Goal: Transaction & Acquisition: Purchase product/service

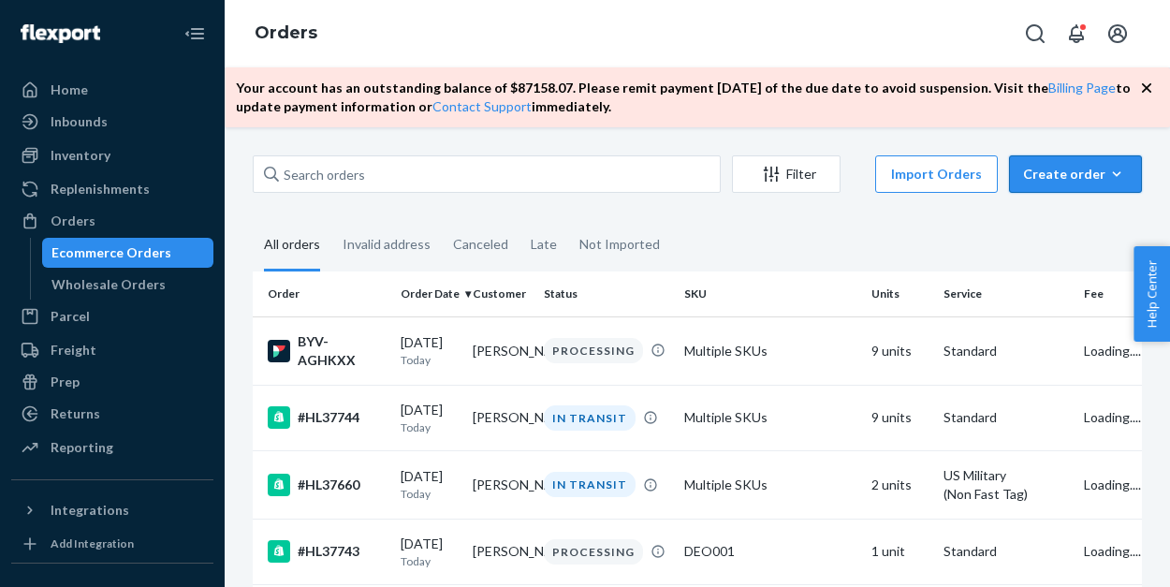
click at [1071, 176] on div "Create order" at bounding box center [1075, 174] width 105 height 19
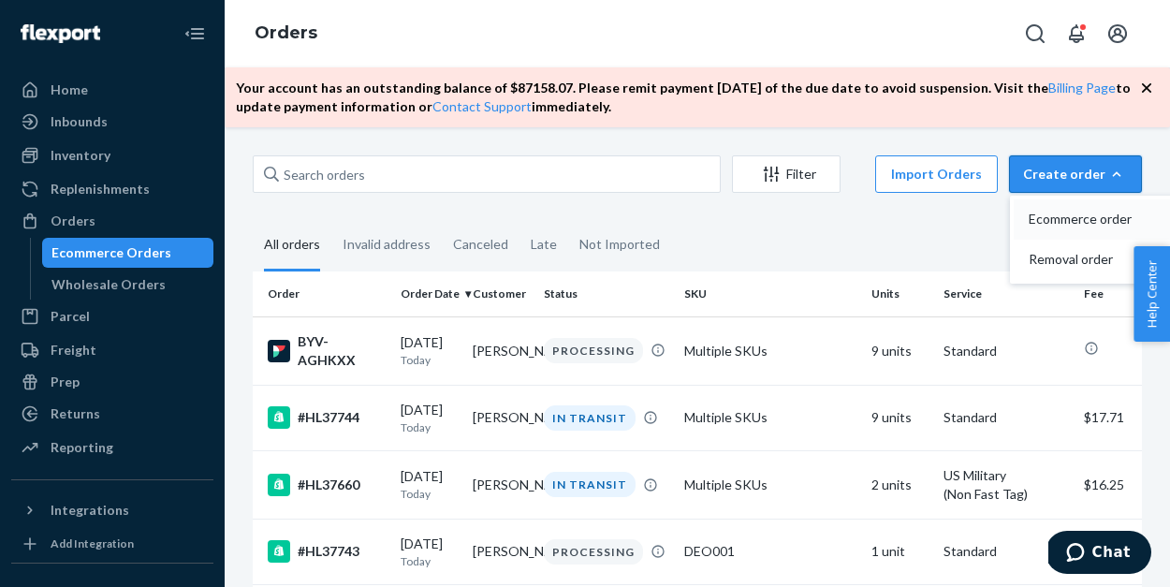
click at [1067, 219] on span "Ecommerce order" at bounding box center [1087, 218] width 116 height 13
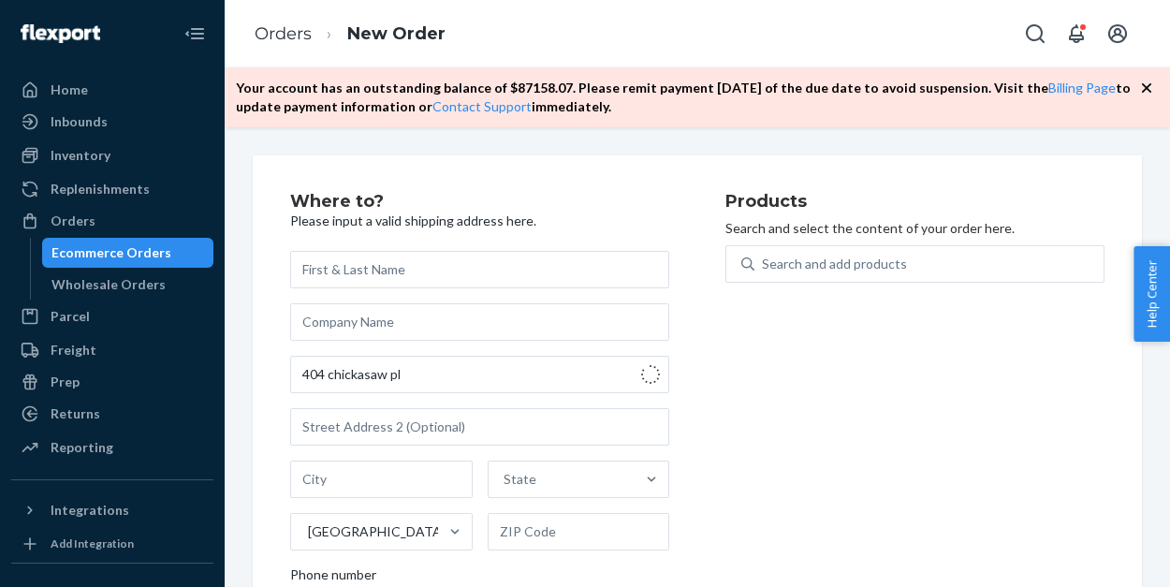
type input "404 Chickasaw Plum Dr"
type input "Holly Springs"
type input "27540"
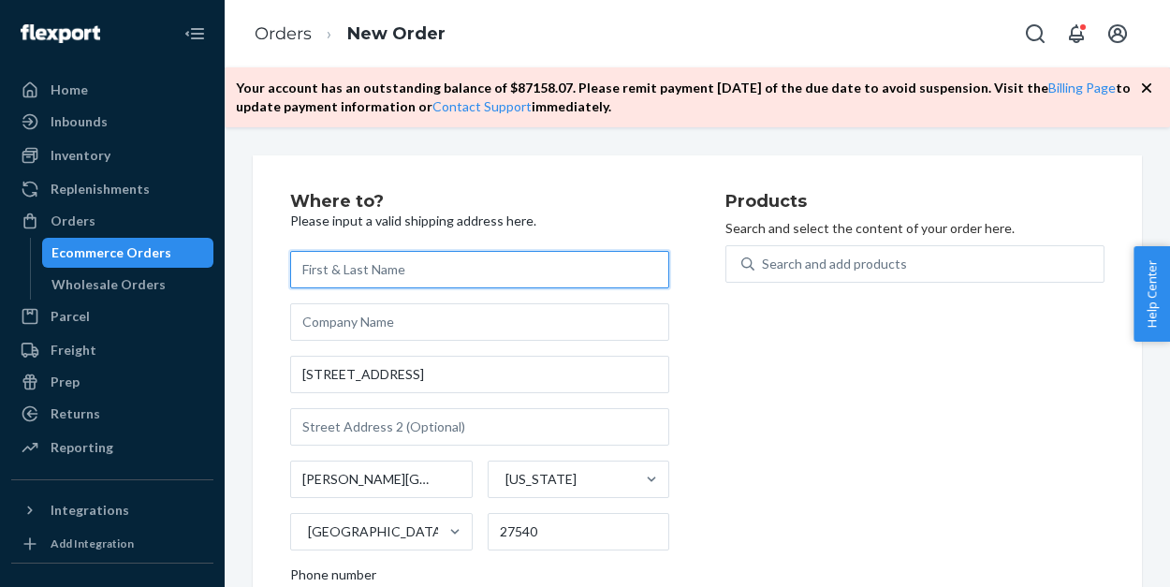
click at [494, 266] on input "text" at bounding box center [479, 269] width 379 height 37
type input "Travis Stewart"
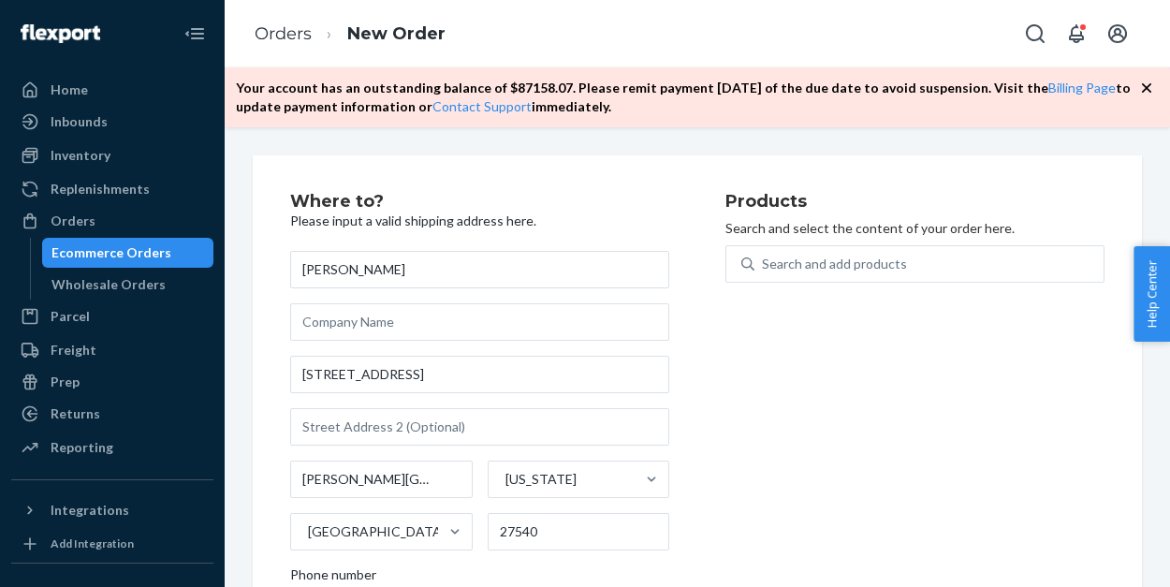
click at [765, 312] on div "Products Search and select the content of your order here. Search and add produ…" at bounding box center [914, 445] width 379 height 504
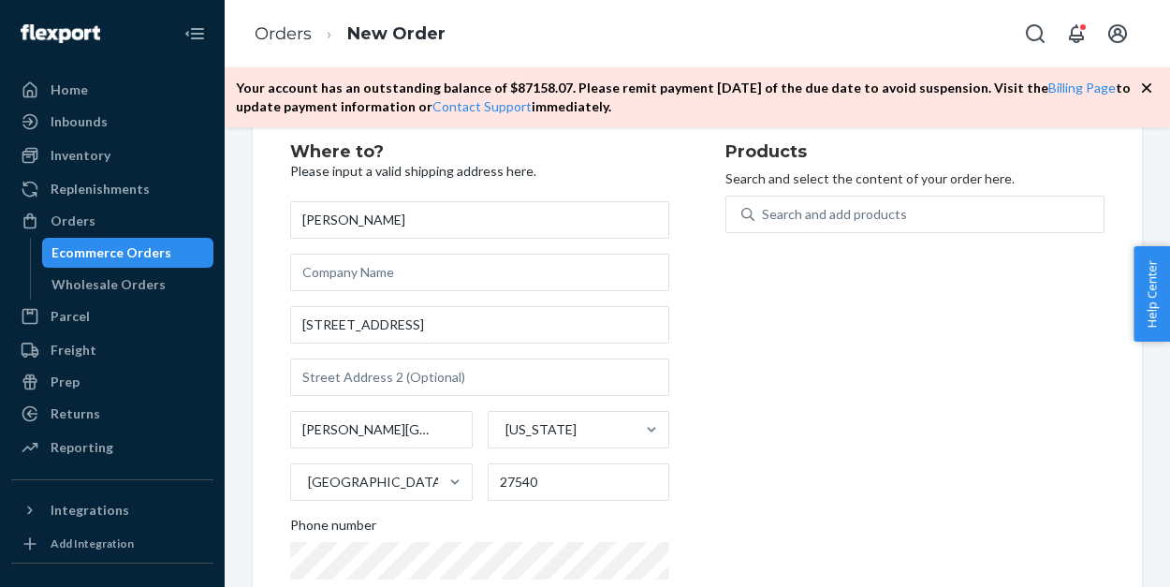
scroll to position [40, 0]
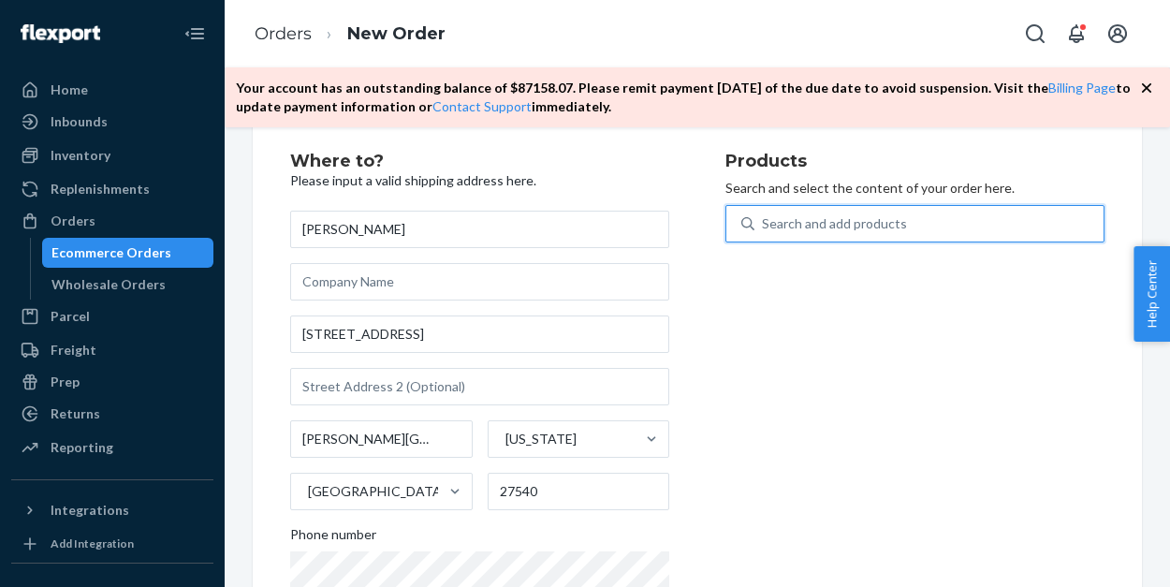
click at [833, 228] on div "Search and add products" at bounding box center [834, 223] width 145 height 19
click at [764, 228] on input "0 results available. Use Up and Down to choose options, press Enter to select t…" at bounding box center [763, 223] width 2 height 19
type input "b"
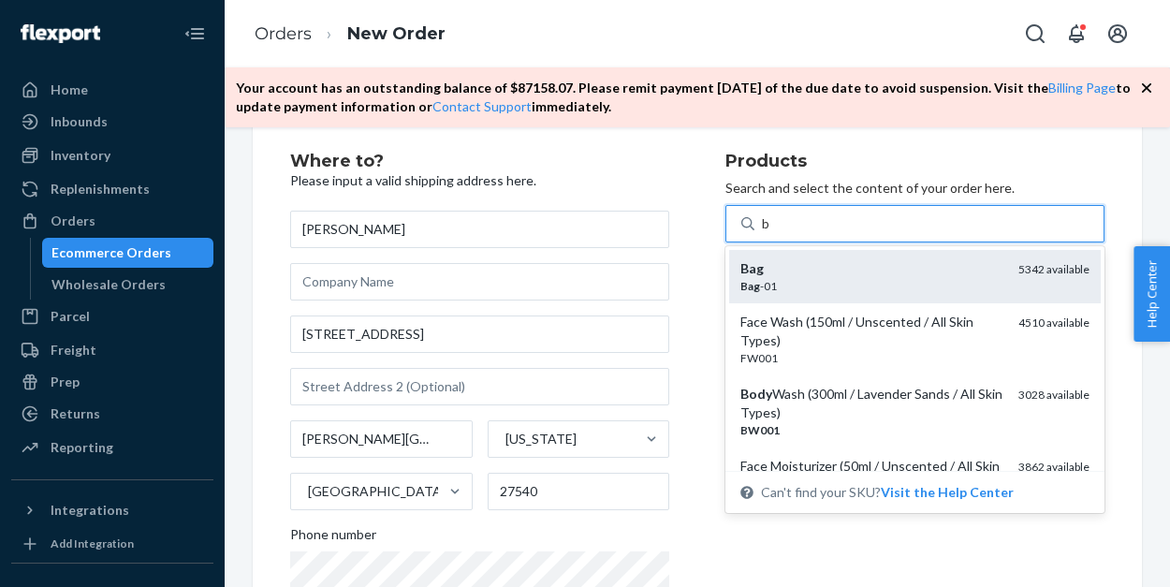
click at [829, 275] on div "Bag" at bounding box center [871, 268] width 263 height 19
click at [771, 233] on input "b" at bounding box center [766, 223] width 9 height 19
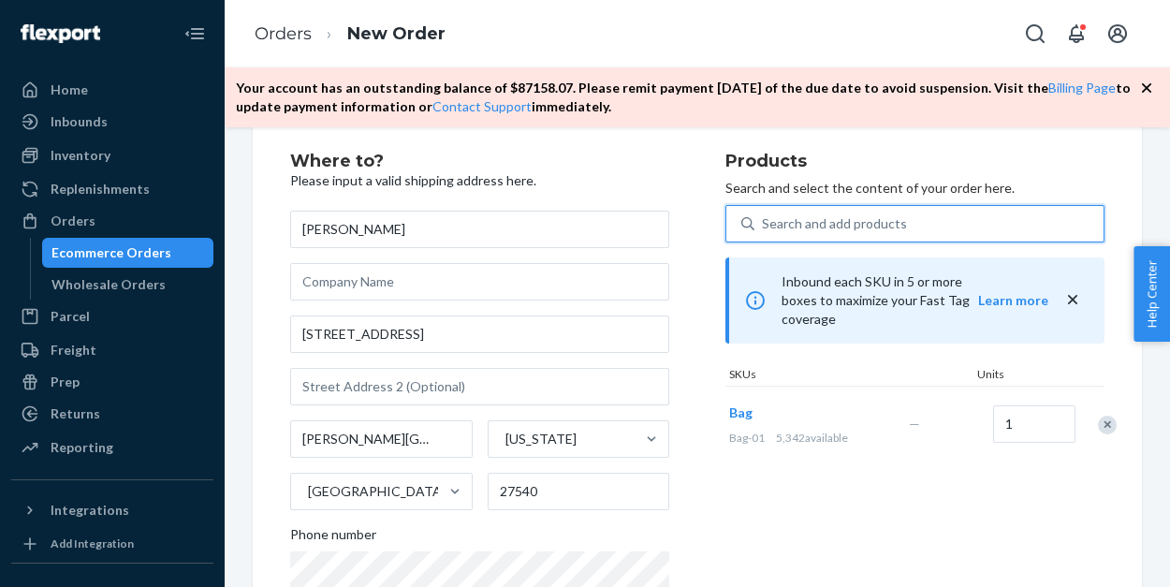
click at [816, 226] on div "Search and add products" at bounding box center [834, 223] width 145 height 19
click at [764, 226] on input "0 results available. Use Up and Down to choose options, press Enter to select t…" at bounding box center [763, 223] width 2 height 19
type input "b"
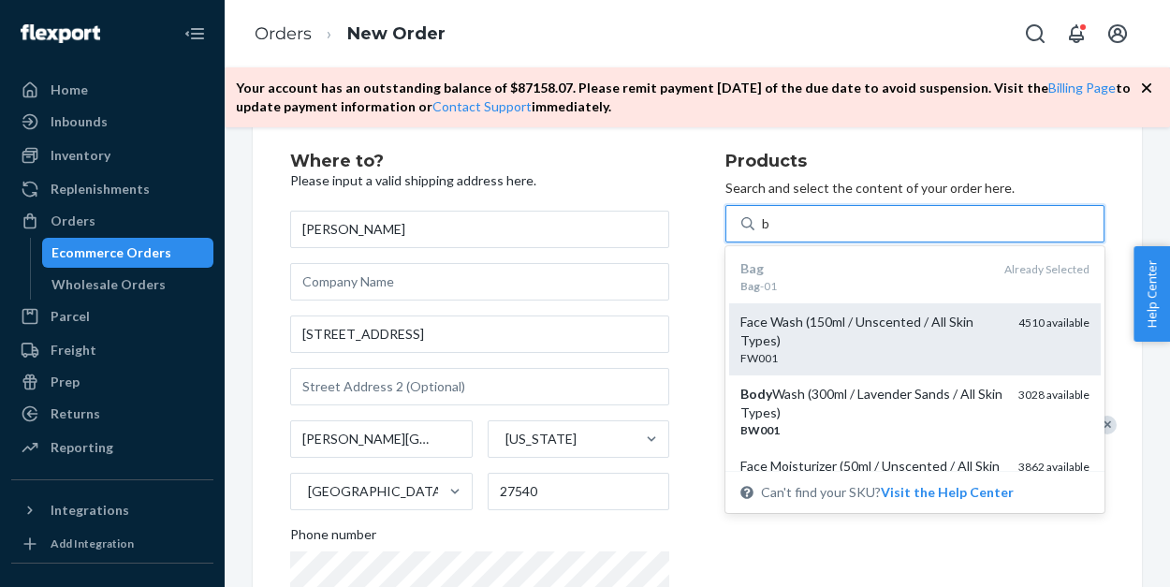
click at [807, 328] on div "Face Wash (150ml / Unscented / All Skin Types)" at bounding box center [871, 331] width 263 height 37
click at [771, 233] on input "b" at bounding box center [766, 223] width 9 height 19
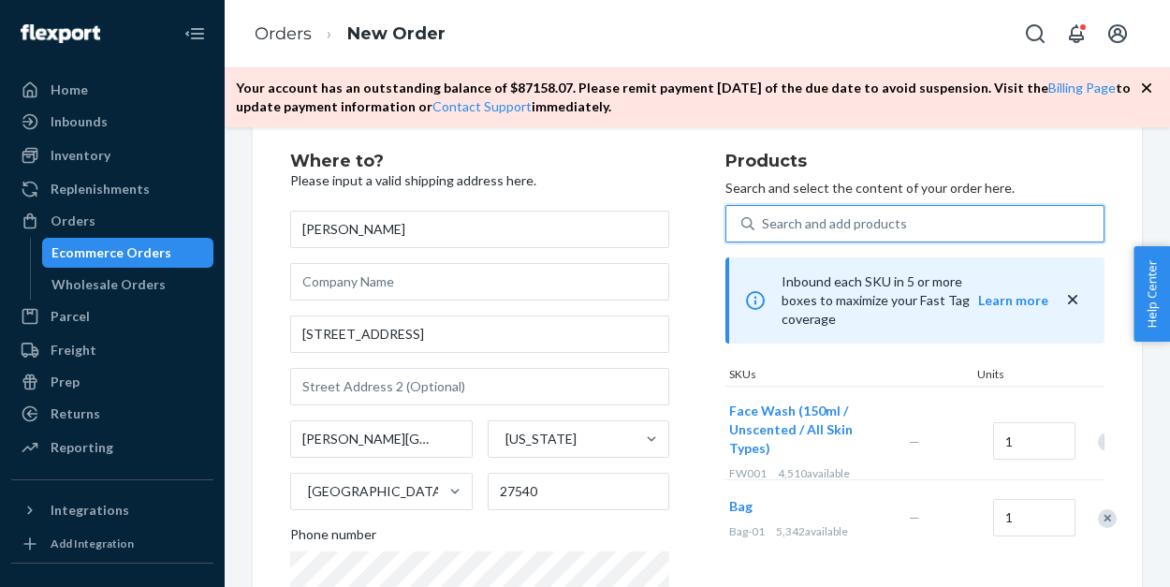
click at [796, 232] on div "Search and add products" at bounding box center [928, 224] width 349 height 34
click at [764, 232] on input "0 results available. Select is focused ,type to refine list, press Down to open…" at bounding box center [763, 223] width 2 height 19
type input "b"
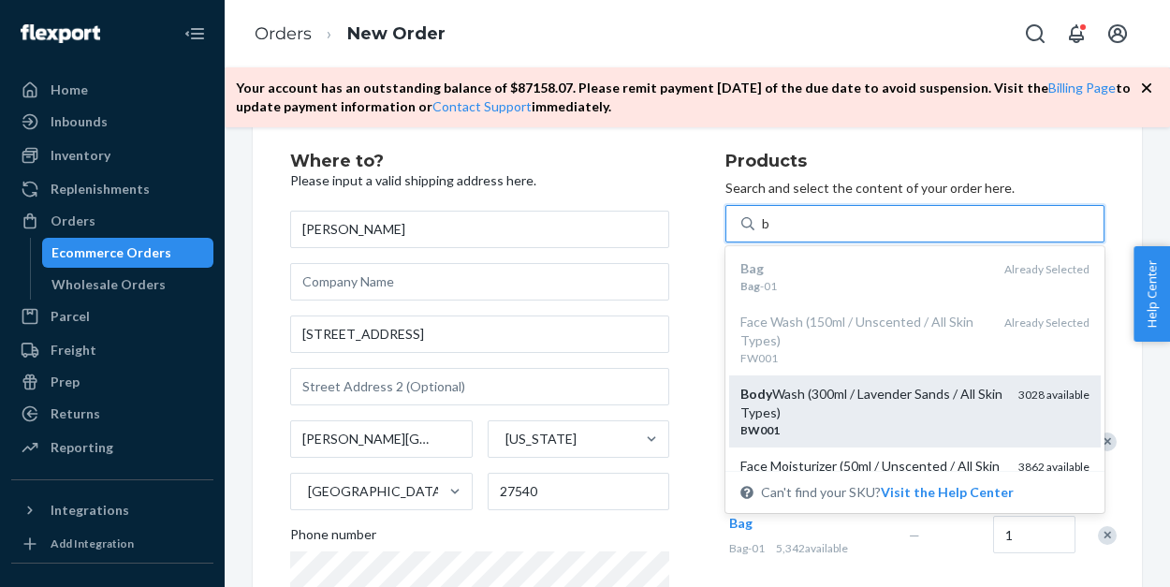
click at [789, 392] on div "Body Wash (300ml / Lavender Sands / All Skin Types)" at bounding box center [871, 403] width 263 height 37
click at [771, 233] on input "b" at bounding box center [766, 223] width 9 height 19
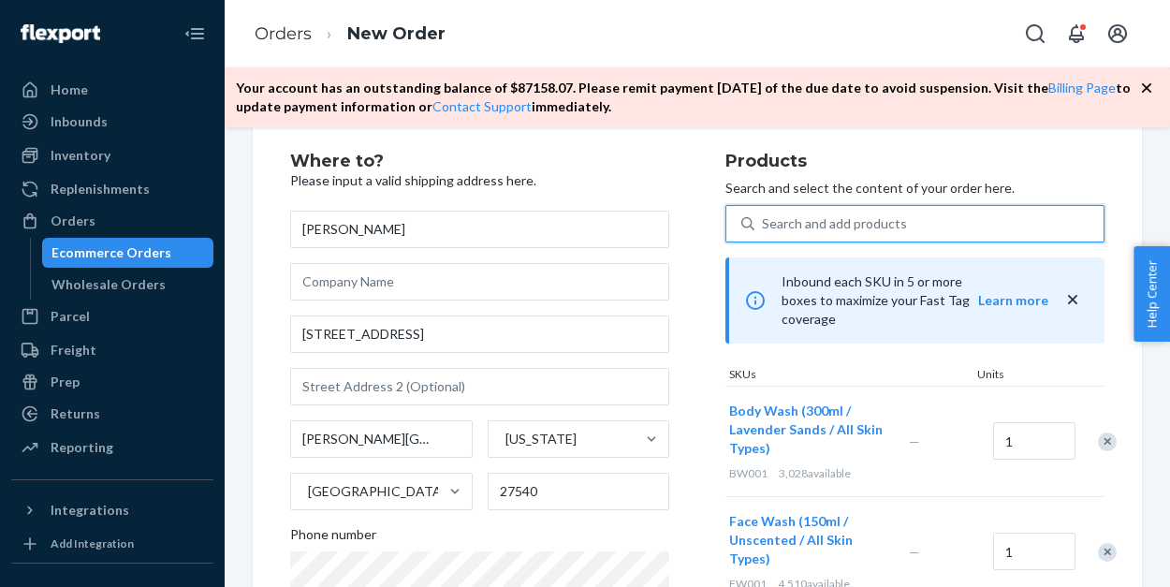
click at [785, 226] on div "Search and add products" at bounding box center [834, 223] width 145 height 19
click at [764, 226] on input "0 results available. Select is focused ,type to refine list, press Down to open…" at bounding box center [763, 223] width 2 height 19
type input "b"
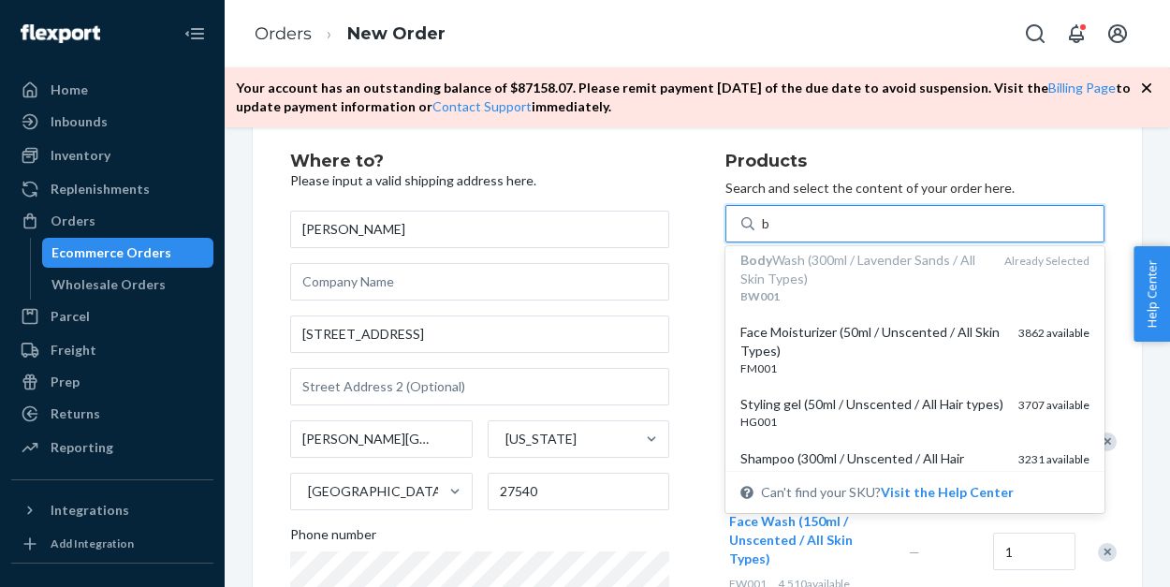
scroll to position [166, 0]
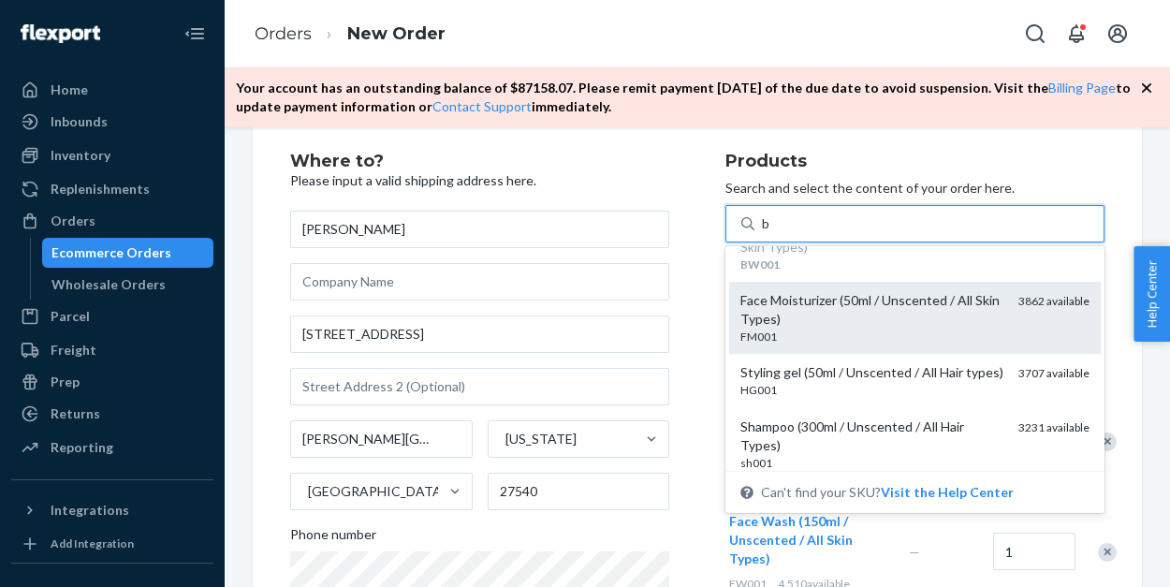
click at [790, 309] on div "Face Moisturizer (50ml / Unscented / All Skin Types)" at bounding box center [871, 309] width 263 height 37
click at [771, 233] on input "b" at bounding box center [766, 223] width 9 height 19
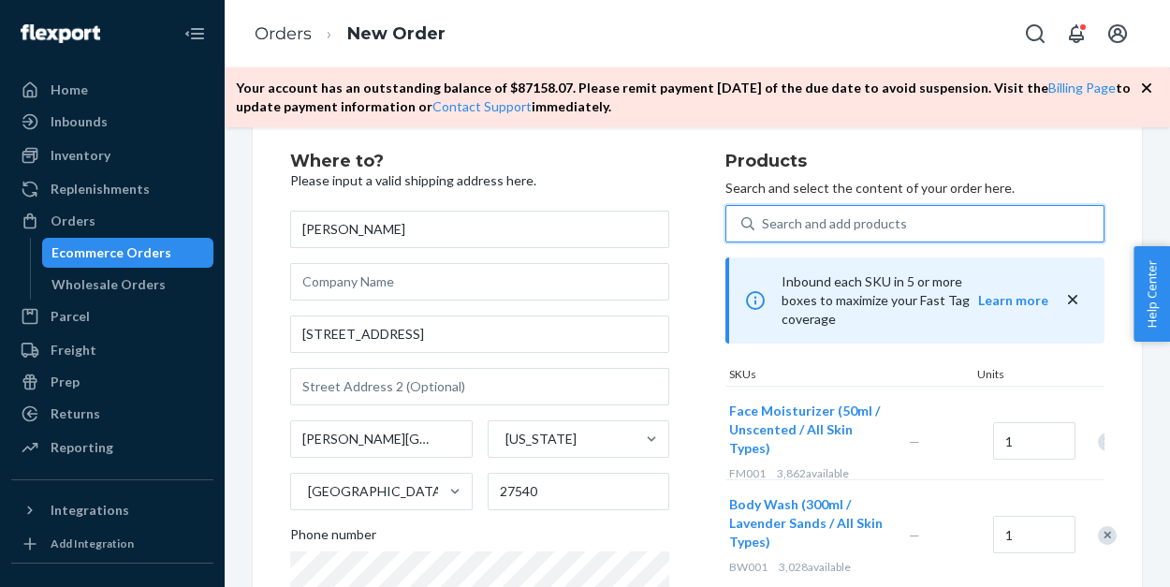
click at [786, 222] on div "Search and add products" at bounding box center [834, 223] width 145 height 19
click at [764, 222] on input "0 results available. Select is focused ,type to refine list, press Down to open…" at bounding box center [763, 223] width 2 height 19
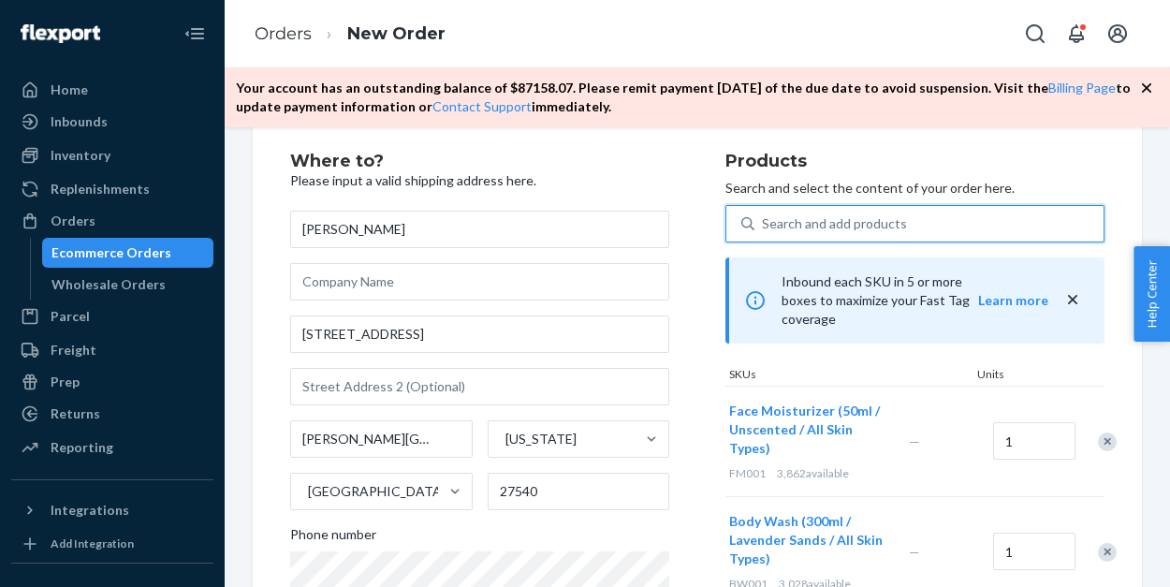
type input "b"
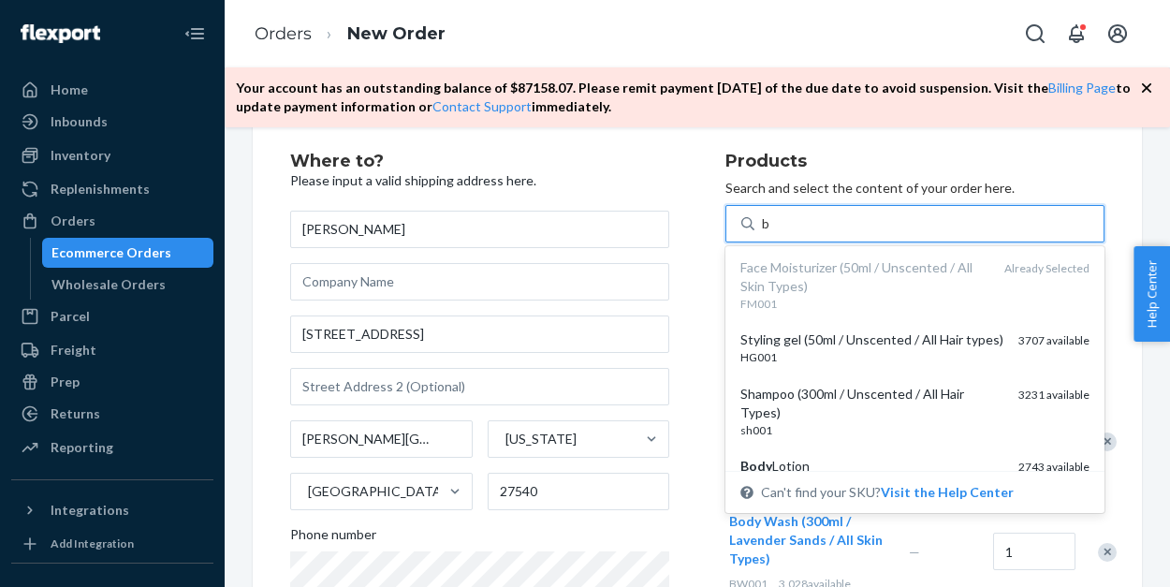
scroll to position [208, 0]
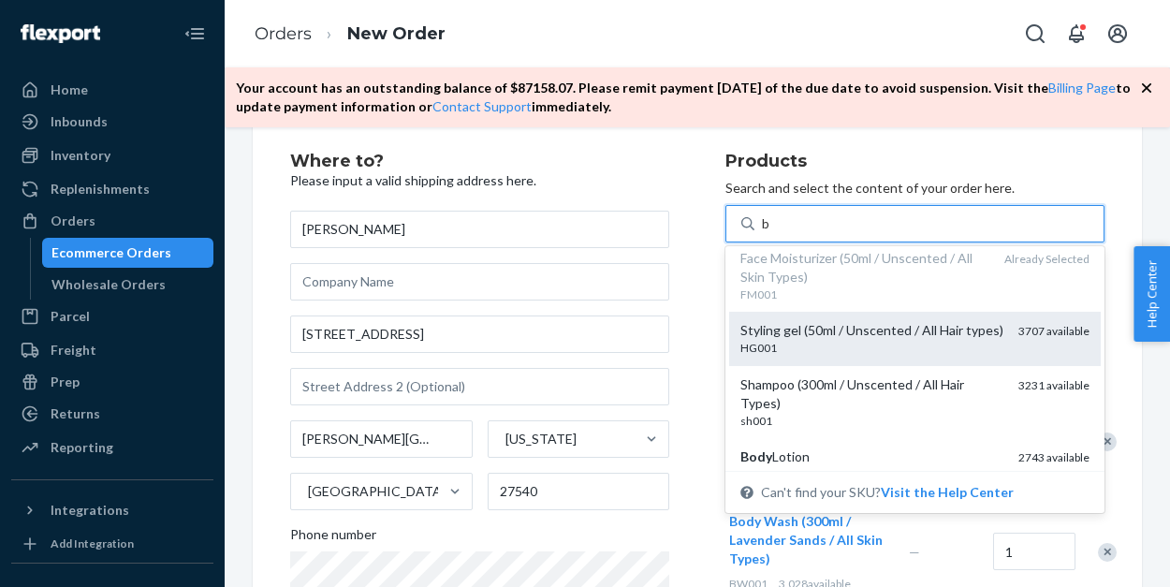
click at [796, 327] on div "Styling gel (50ml / Unscented / All Hair types)" at bounding box center [871, 330] width 263 height 19
click at [771, 233] on input "b" at bounding box center [766, 223] width 9 height 19
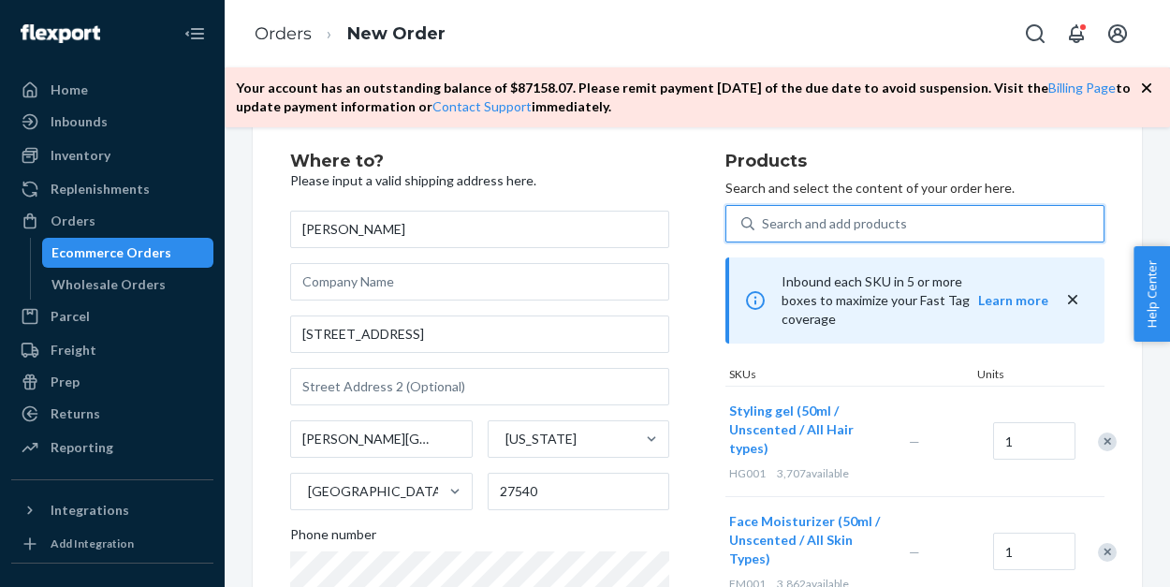
click at [793, 237] on div "Search and add products" at bounding box center [928, 224] width 349 height 34
click at [764, 233] on input "0 results available. Use Up and Down to choose options, press Enter to select t…" at bounding box center [763, 223] width 2 height 19
type input "b"
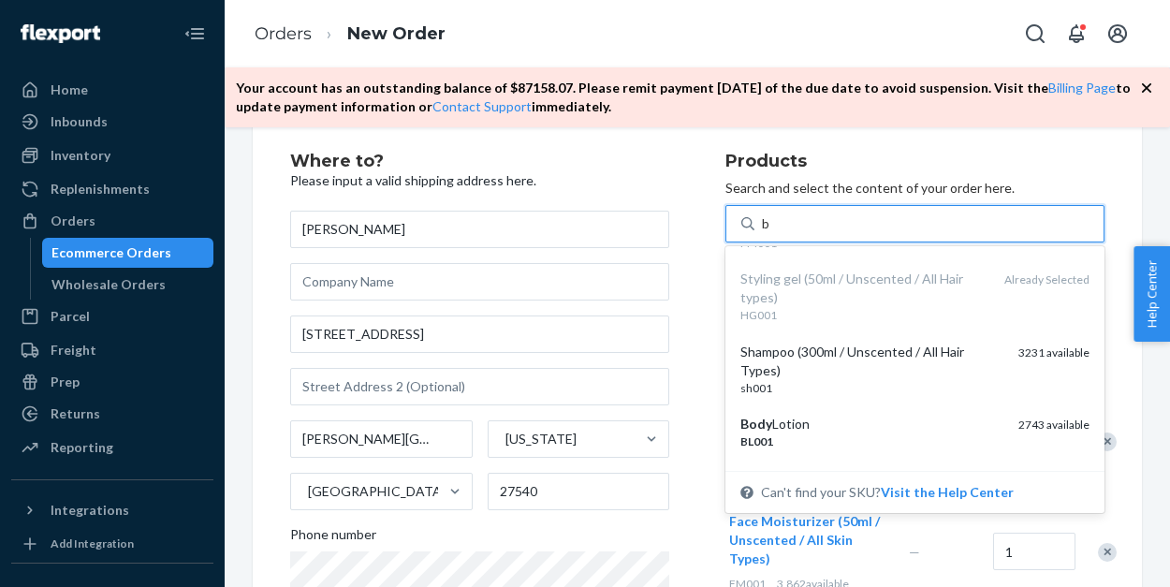
scroll to position [282, 0]
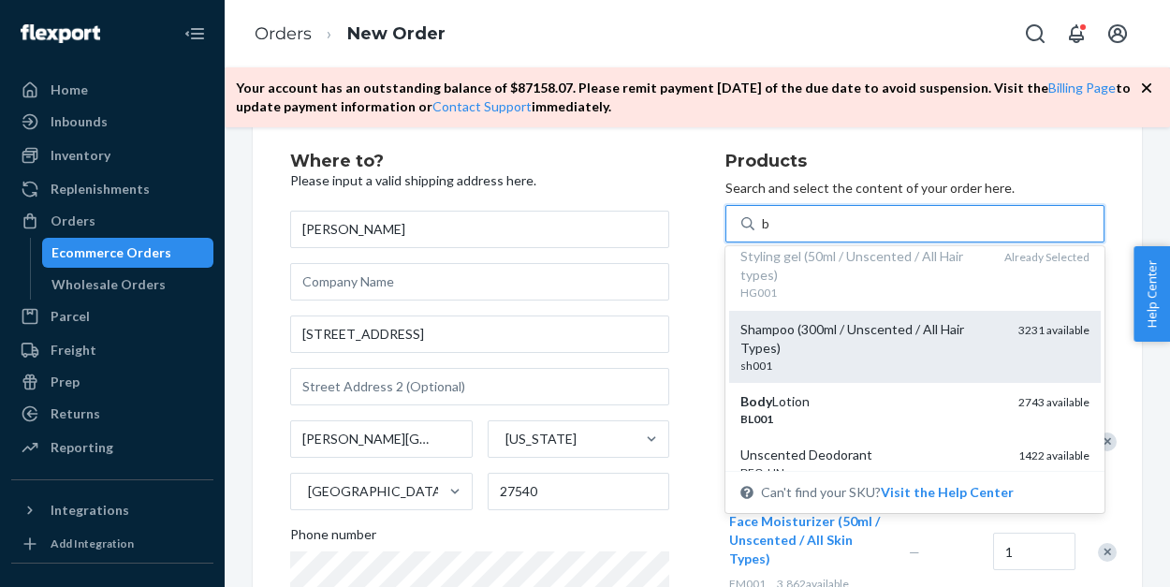
click at [803, 335] on div "Shampoo (300ml / Unscented / All Hair Types)" at bounding box center [871, 338] width 263 height 37
click at [771, 233] on input "b" at bounding box center [766, 223] width 9 height 19
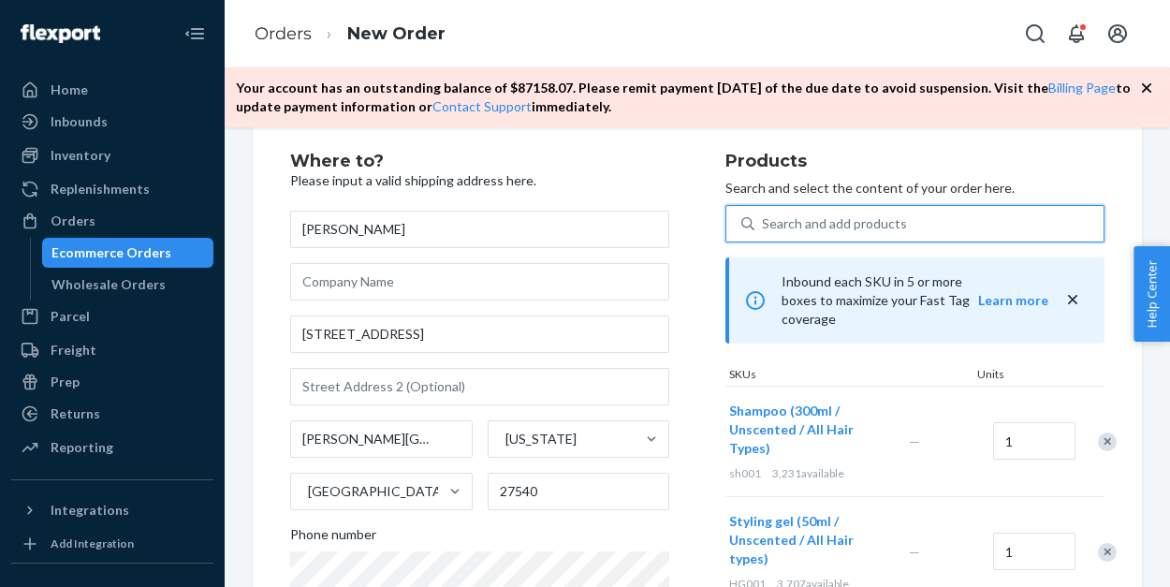
click at [802, 236] on div "Search and add products" at bounding box center [928, 224] width 349 height 34
click at [764, 233] on input "0 results available. Select is focused ,type to refine list, press Down to open…" at bounding box center [763, 223] width 2 height 19
type input "b"
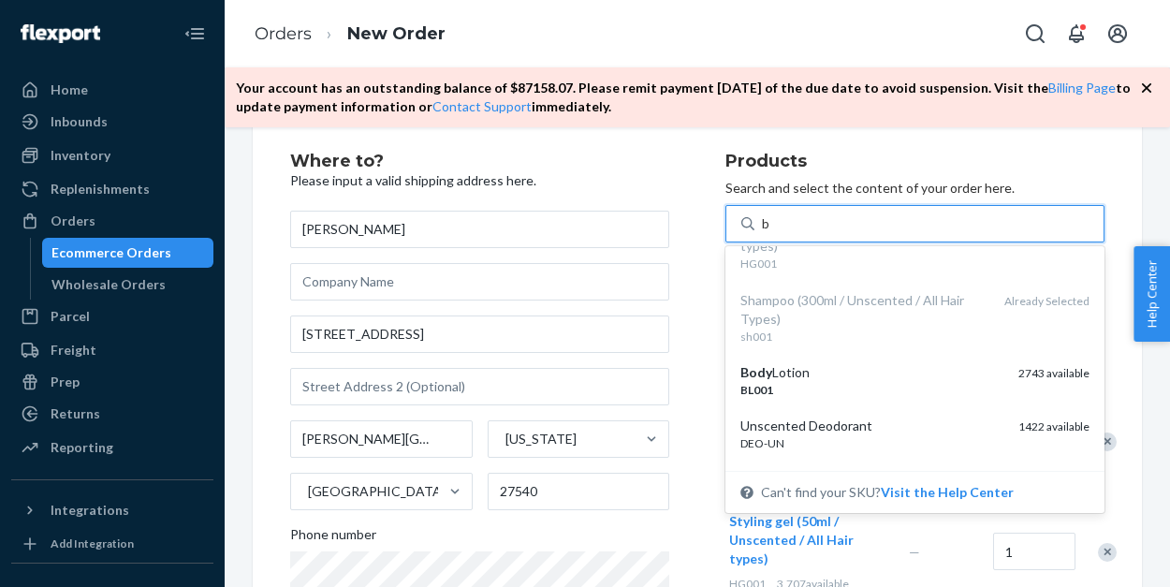
scroll to position [328, 0]
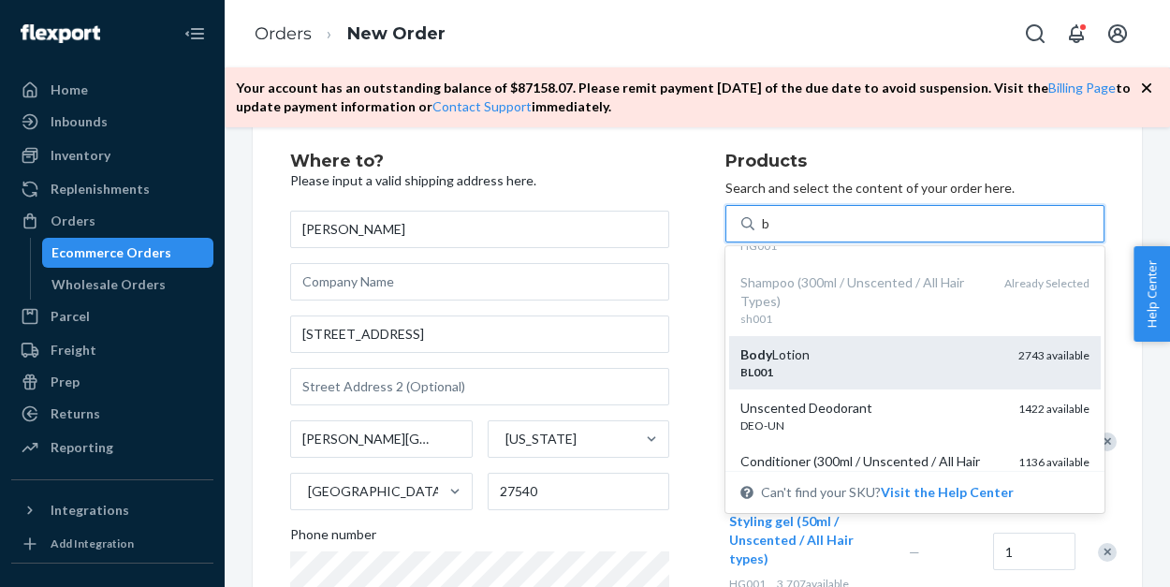
click at [800, 345] on div "Body Lotion" at bounding box center [871, 354] width 263 height 19
click at [771, 233] on input "b" at bounding box center [766, 223] width 9 height 19
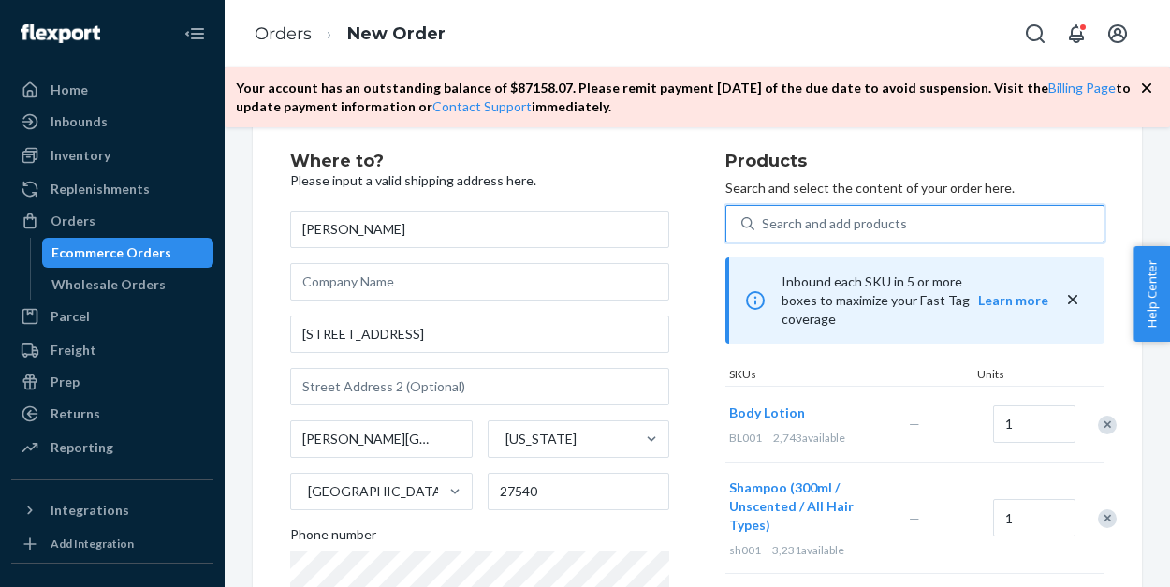
click at [804, 224] on div "Search and add products" at bounding box center [834, 223] width 145 height 19
click at [764, 224] on input "0 results available. Select is focused ,type to refine list, press Down to open…" at bounding box center [763, 223] width 2 height 19
type input "b"
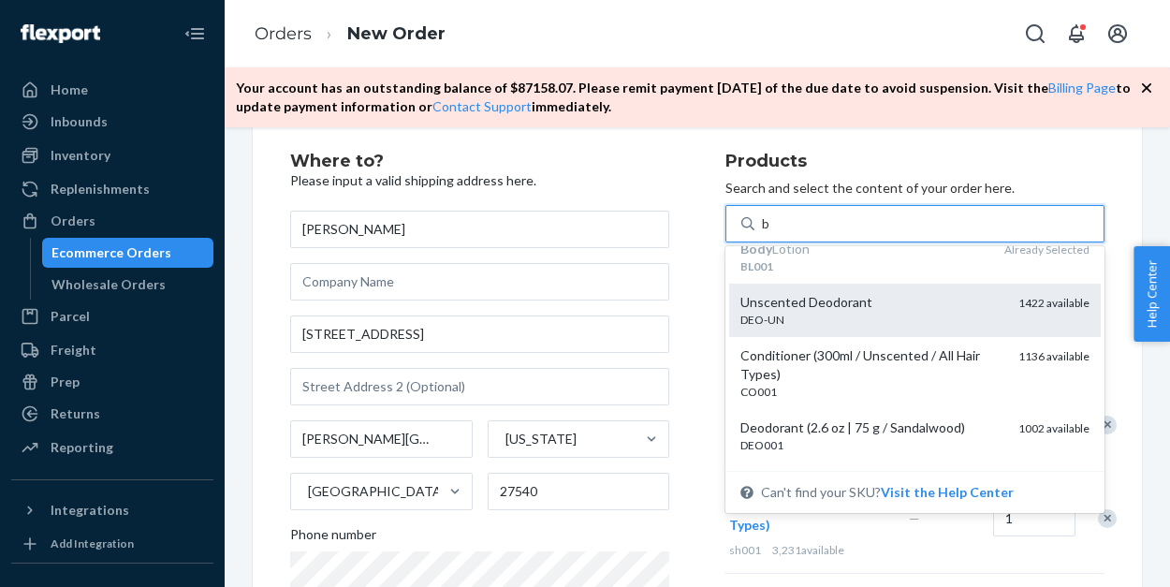
scroll to position [440, 0]
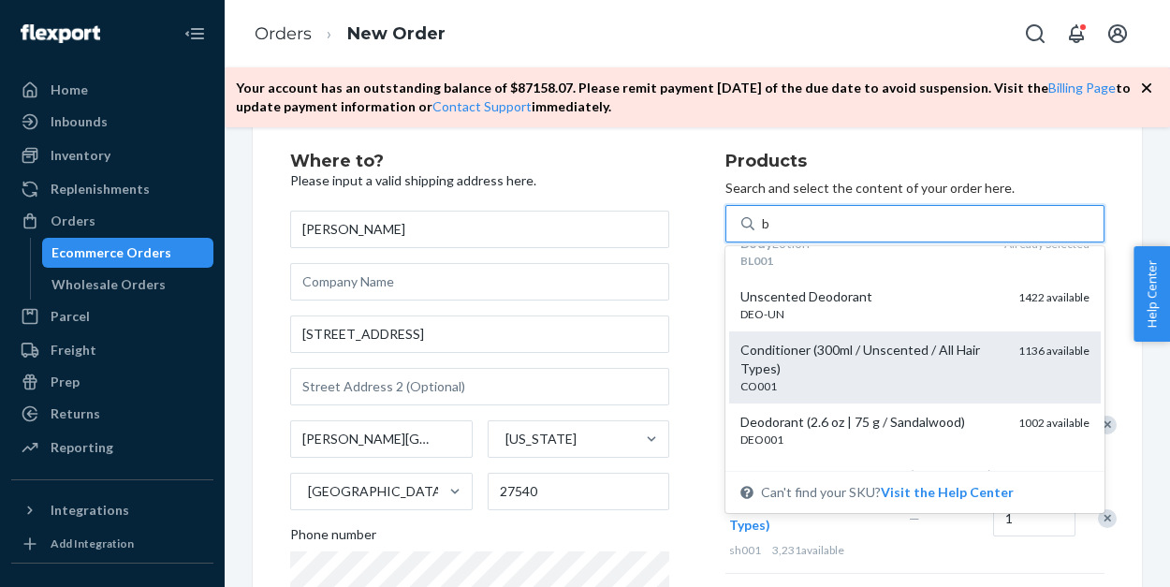
click at [801, 364] on div "Conditioner (300ml / Unscented / All Hair Types)" at bounding box center [871, 359] width 263 height 37
click at [771, 233] on input "b" at bounding box center [766, 223] width 9 height 19
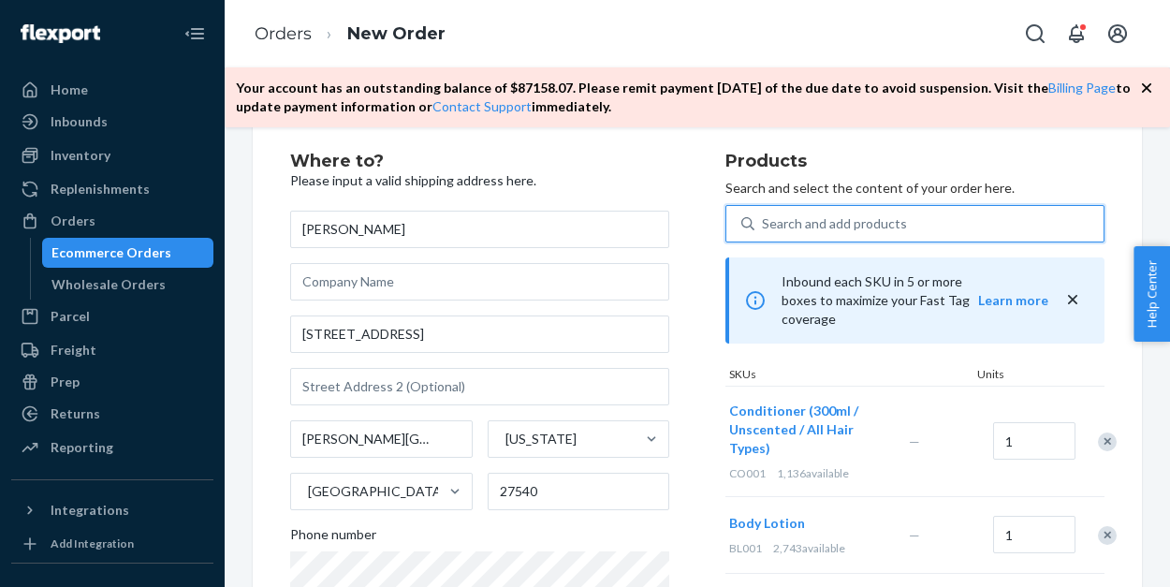
click at [798, 223] on div "Search and add products" at bounding box center [834, 223] width 145 height 19
click at [764, 223] on input "0 results available. Select is focused ,type to refine list, press Down to open…" at bounding box center [763, 223] width 2 height 19
type input "de"
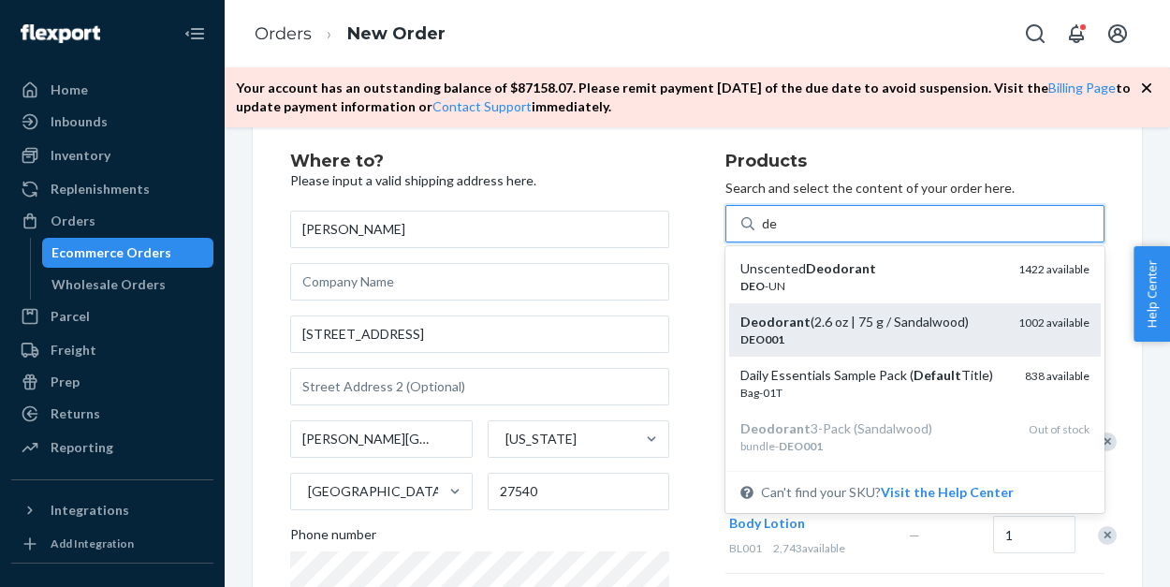
click at [784, 328] on em "Deodorant" at bounding box center [775, 322] width 70 height 16
click at [778, 233] on input "de" at bounding box center [770, 223] width 16 height 19
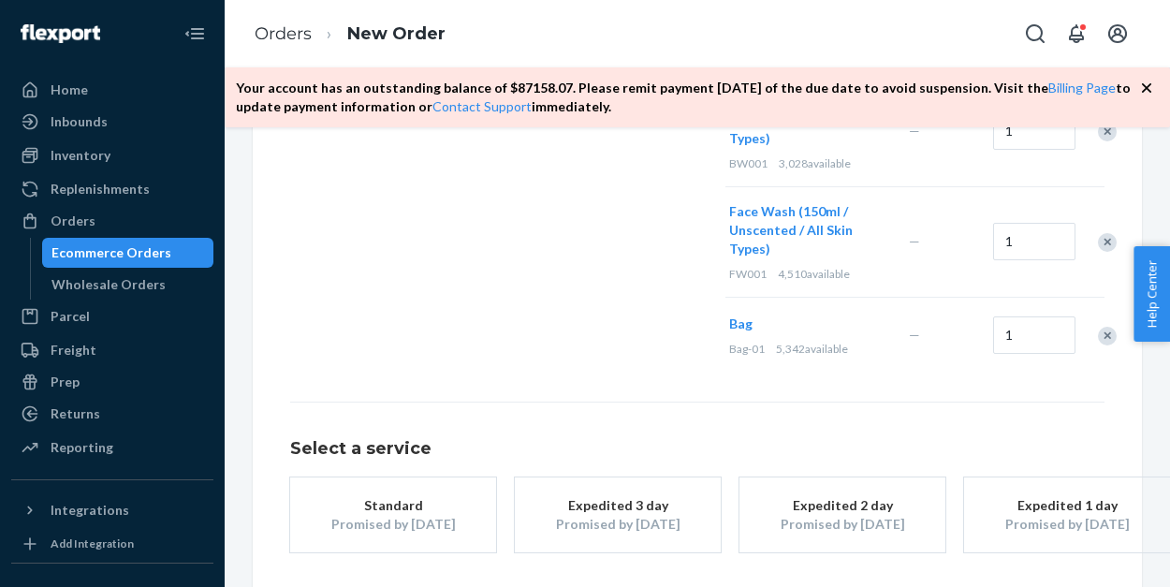
scroll to position [994, 0]
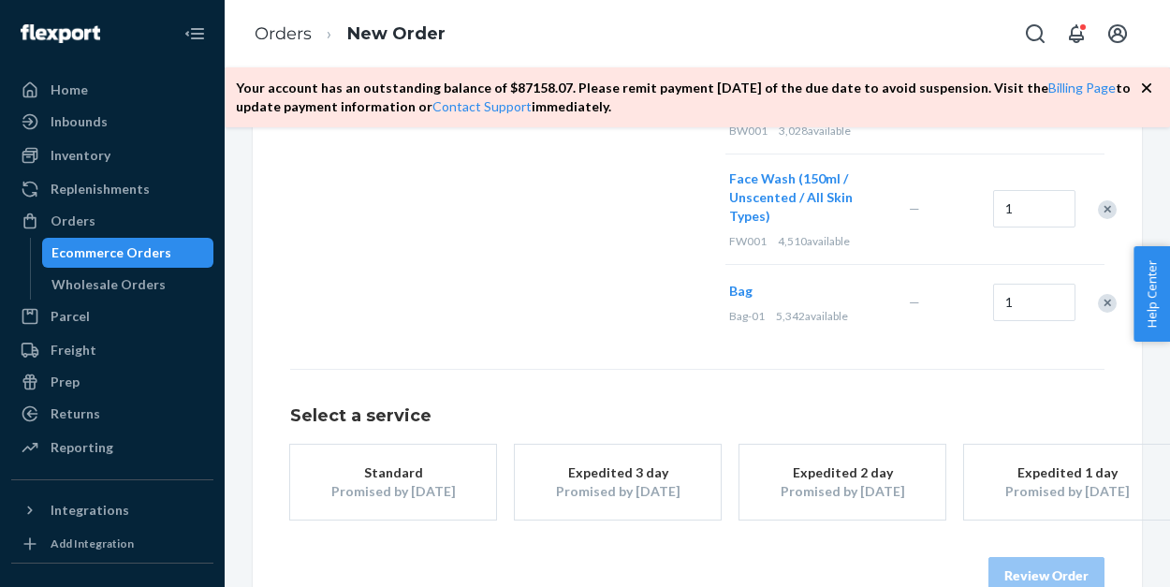
click at [416, 482] on div "Promised by Sep 2, 2025" at bounding box center [393, 491] width 150 height 19
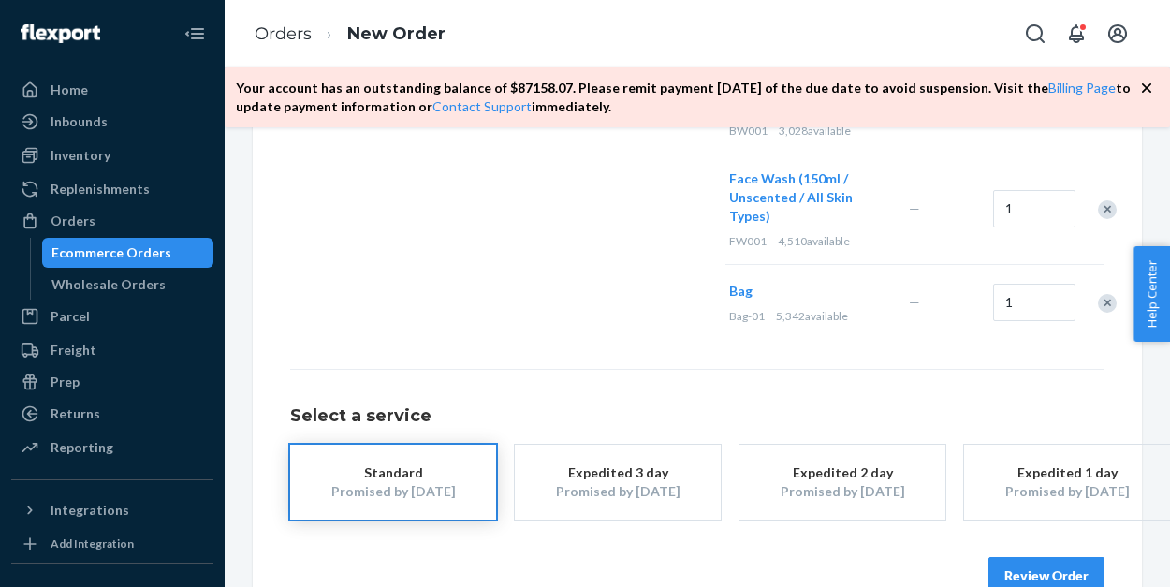
click at [1029, 557] on button "Review Order" at bounding box center [1046, 575] width 116 height 37
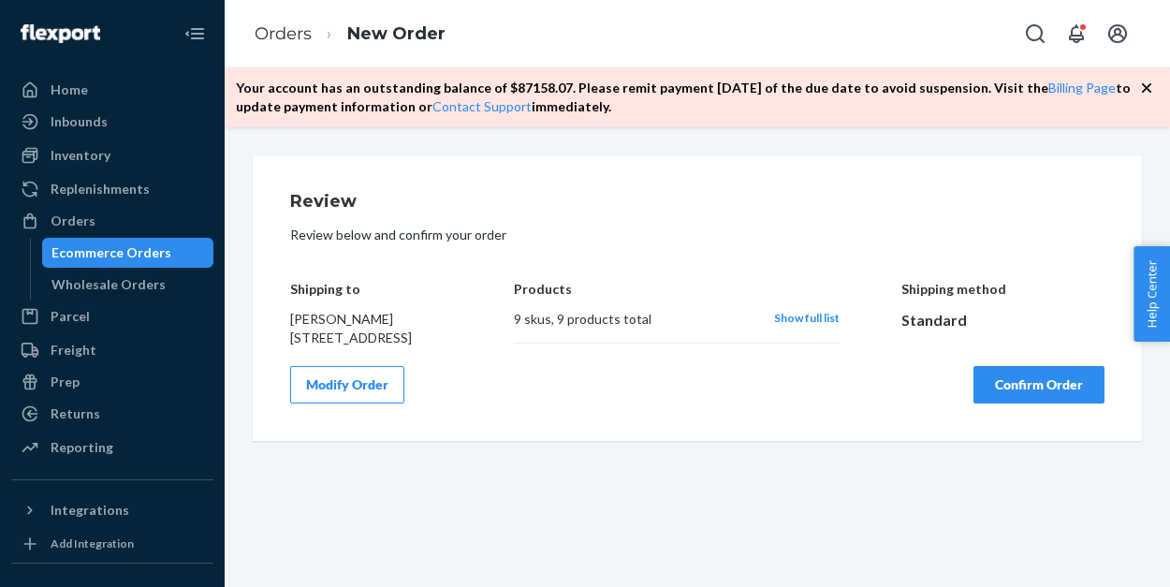
scroll to position [0, 0]
click at [1021, 403] on button "Confirm Order" at bounding box center [1038, 384] width 131 height 37
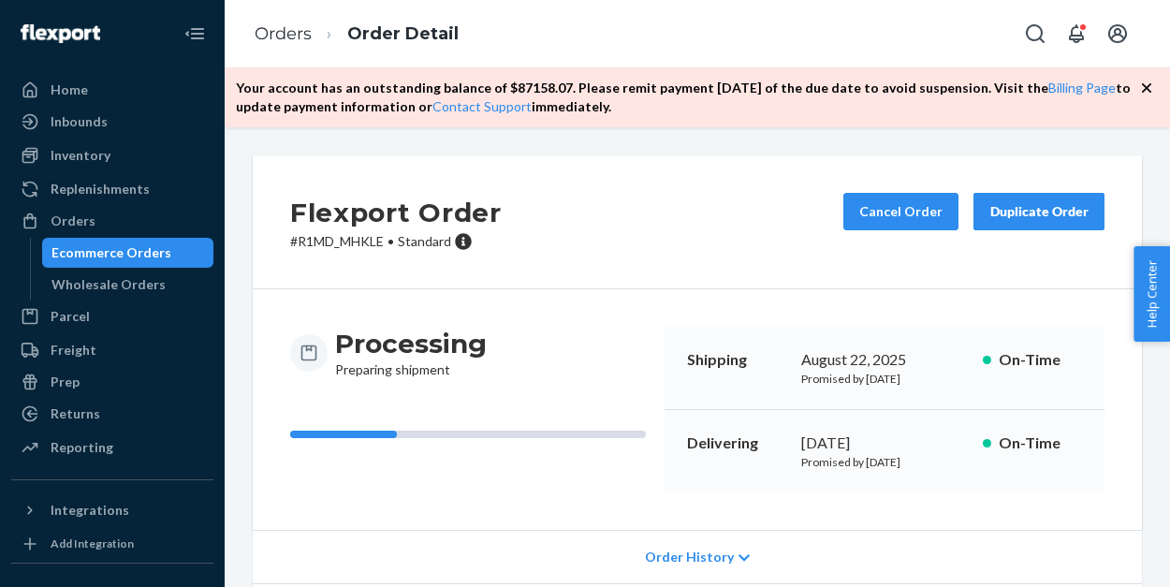
click at [122, 253] on div "Ecommerce Orders" at bounding box center [111, 252] width 120 height 19
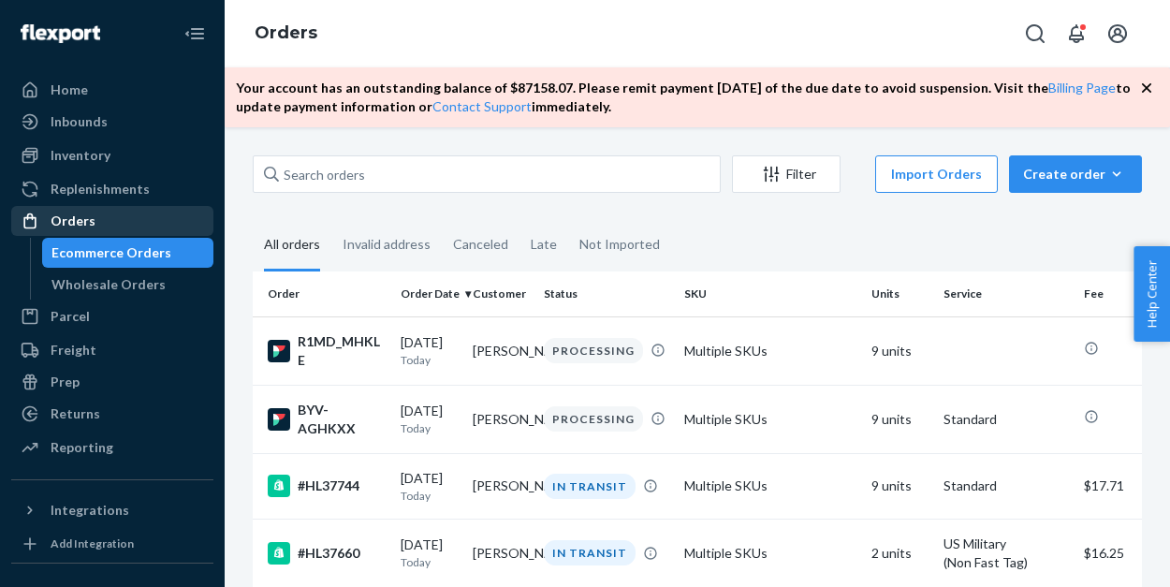
click at [101, 222] on div "Orders" at bounding box center [112, 221] width 198 height 26
click at [1066, 180] on div "Create order" at bounding box center [1075, 174] width 105 height 19
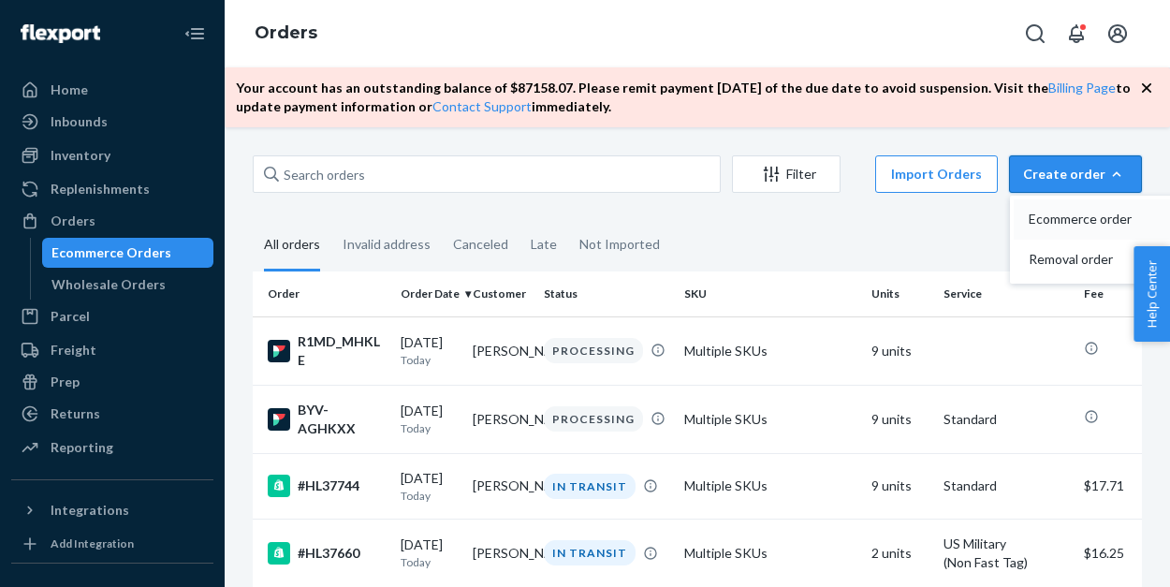
click at [1064, 221] on span "Ecommerce order" at bounding box center [1087, 218] width 116 height 13
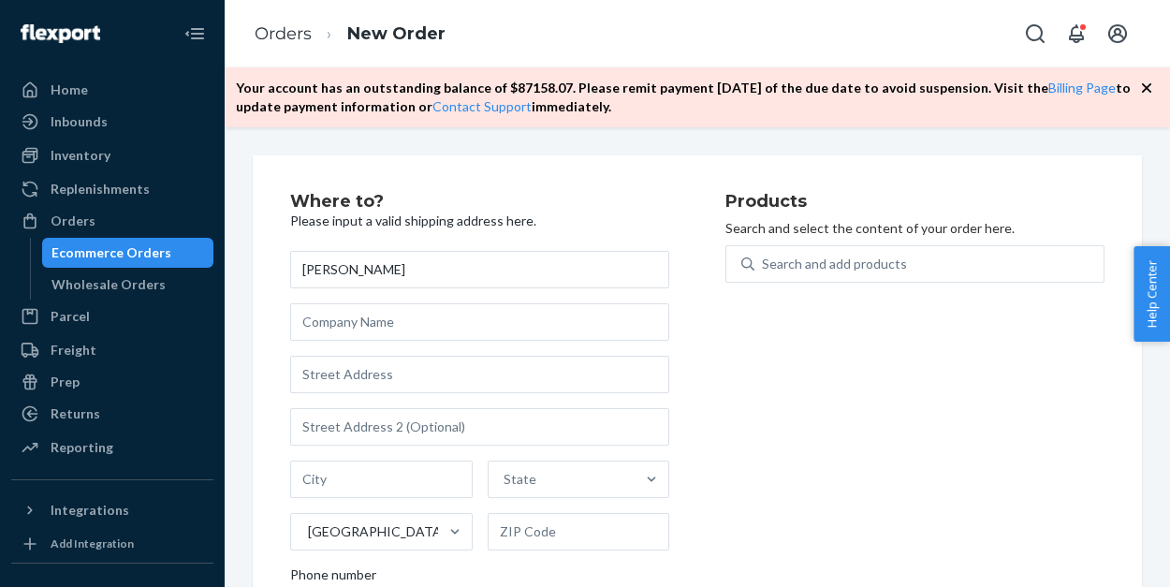
type input "Levi Johnson"
type input "3210 Carlisle St"
type input "Dallas"
type input "75204"
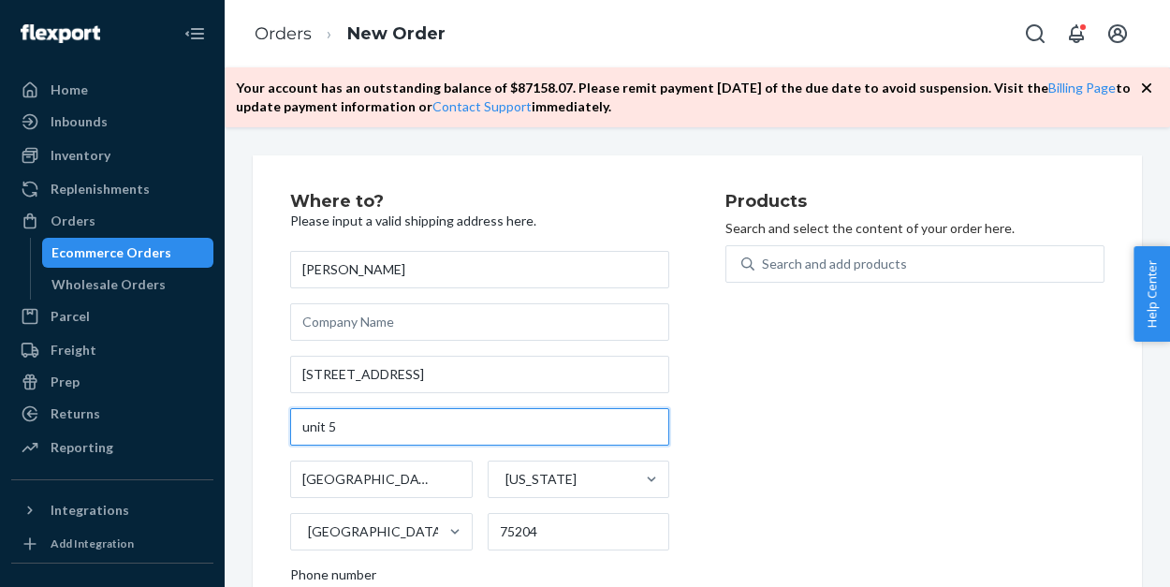
scroll to position [66, 0]
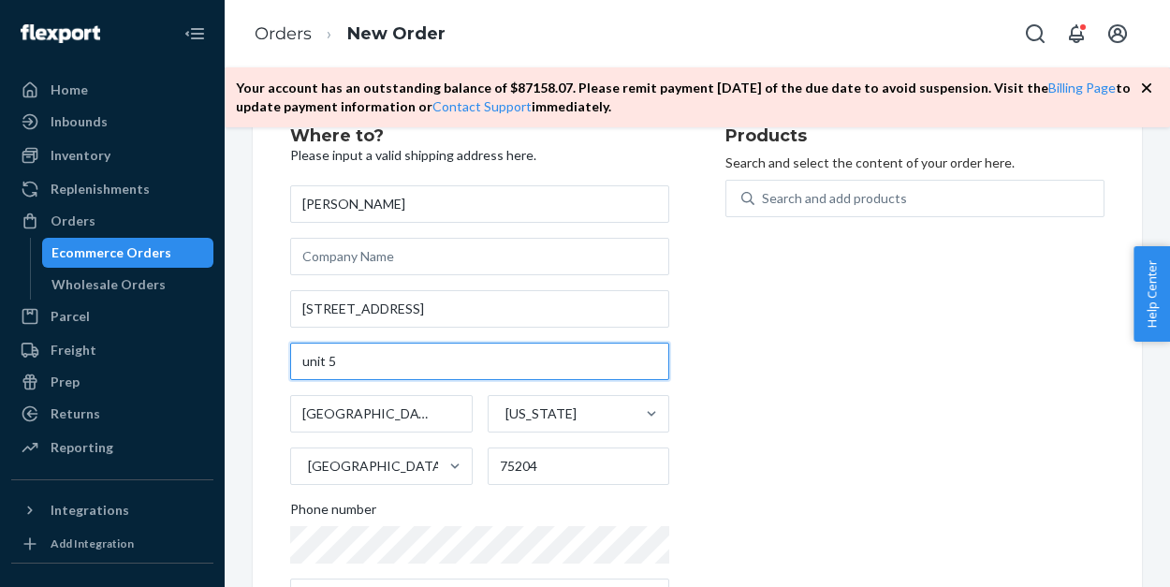
type input "unit 5"
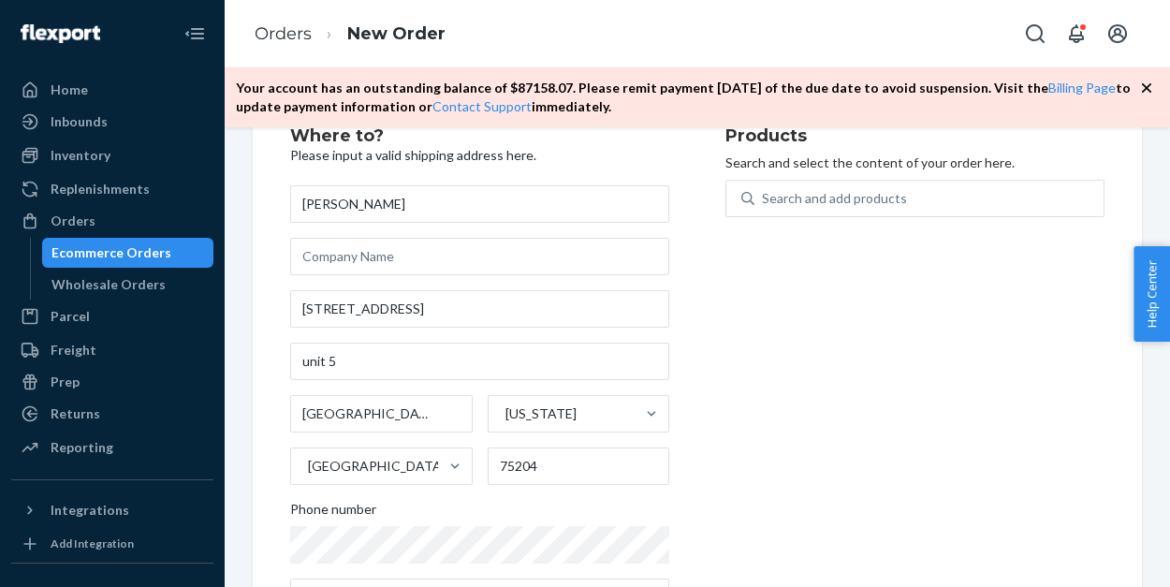
click at [860, 146] on h2 "Products" at bounding box center [914, 136] width 379 height 19
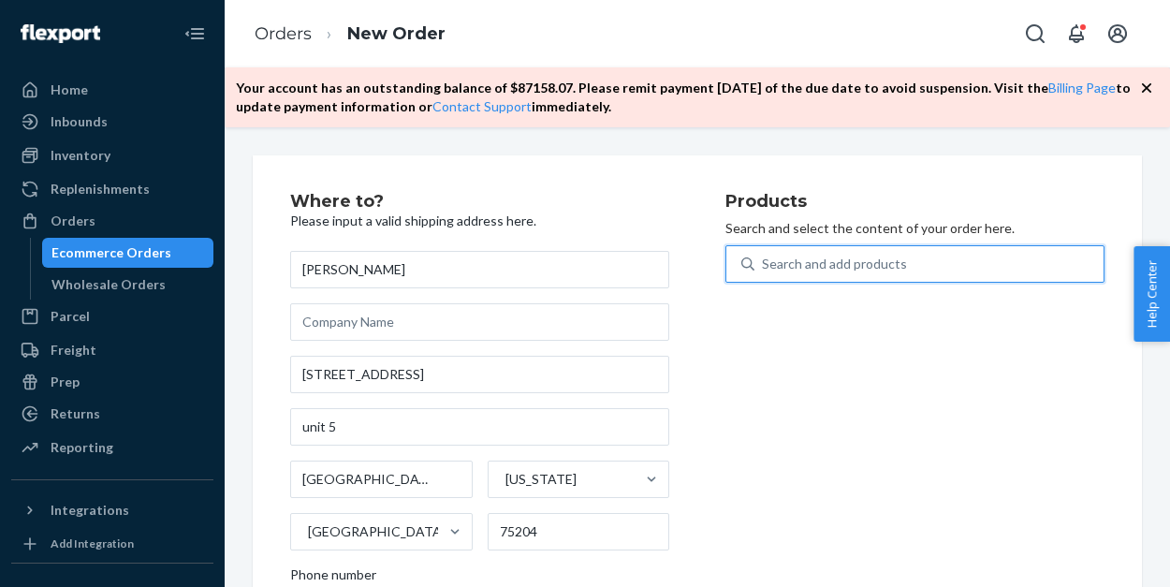
click at [833, 266] on div "Search and add products" at bounding box center [834, 264] width 145 height 19
click at [764, 266] on input "0 results available. Use Up and Down to choose options, press Enter to select t…" at bounding box center [763, 264] width 2 height 19
type input "b"
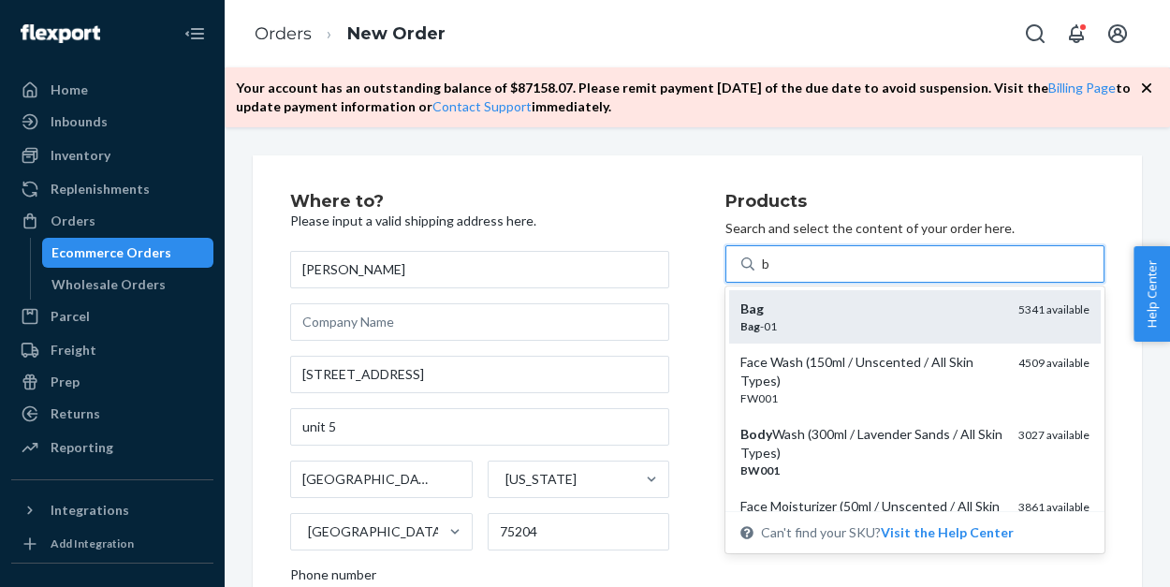
click at [830, 313] on div "Bag" at bounding box center [871, 308] width 263 height 19
click at [771, 273] on input "b" at bounding box center [766, 264] width 9 height 19
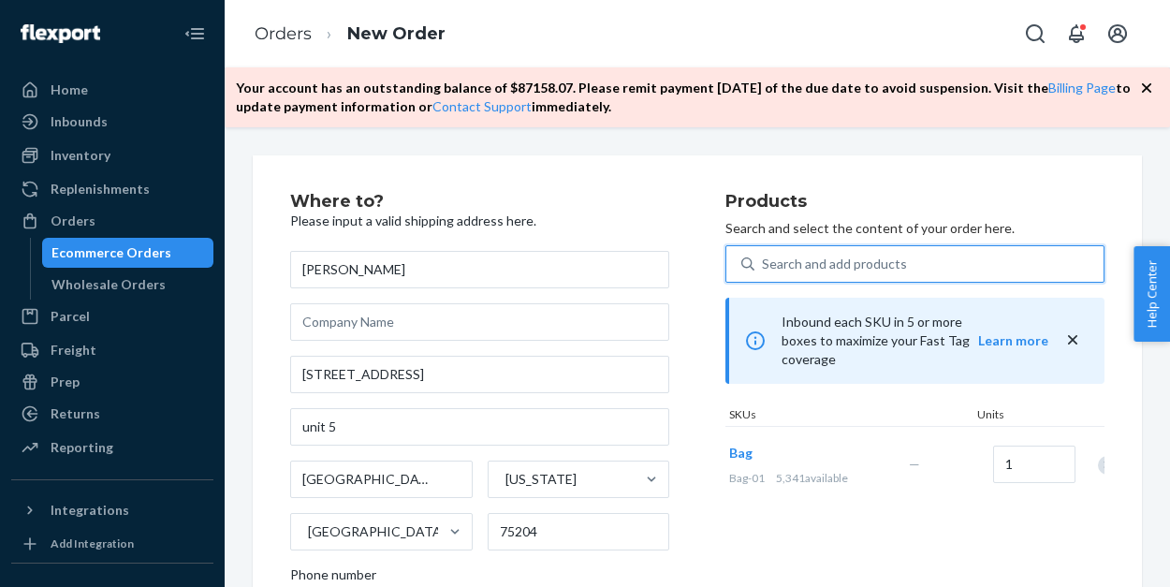
click at [802, 264] on div "Search and add products" at bounding box center [834, 264] width 145 height 19
click at [764, 264] on input "0 results available. Select is focused ,type to refine list, press Down to open…" at bounding box center [763, 264] width 2 height 19
type input "b"
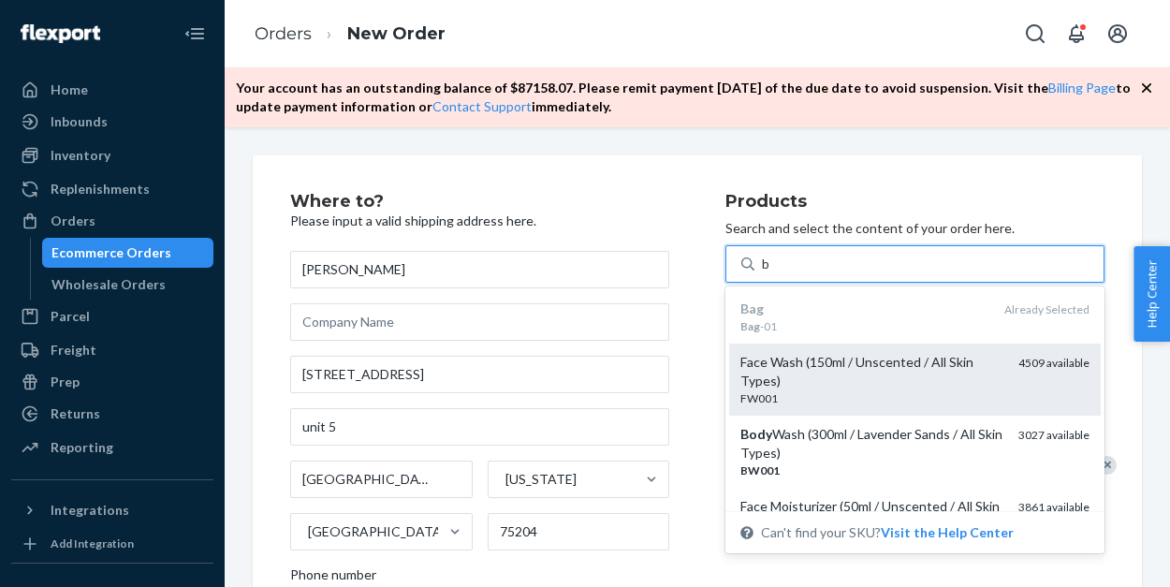
click at [794, 372] on div "Face Wash (150ml / Unscented / All Skin Types)" at bounding box center [871, 371] width 263 height 37
click at [771, 273] on input "b" at bounding box center [766, 264] width 9 height 19
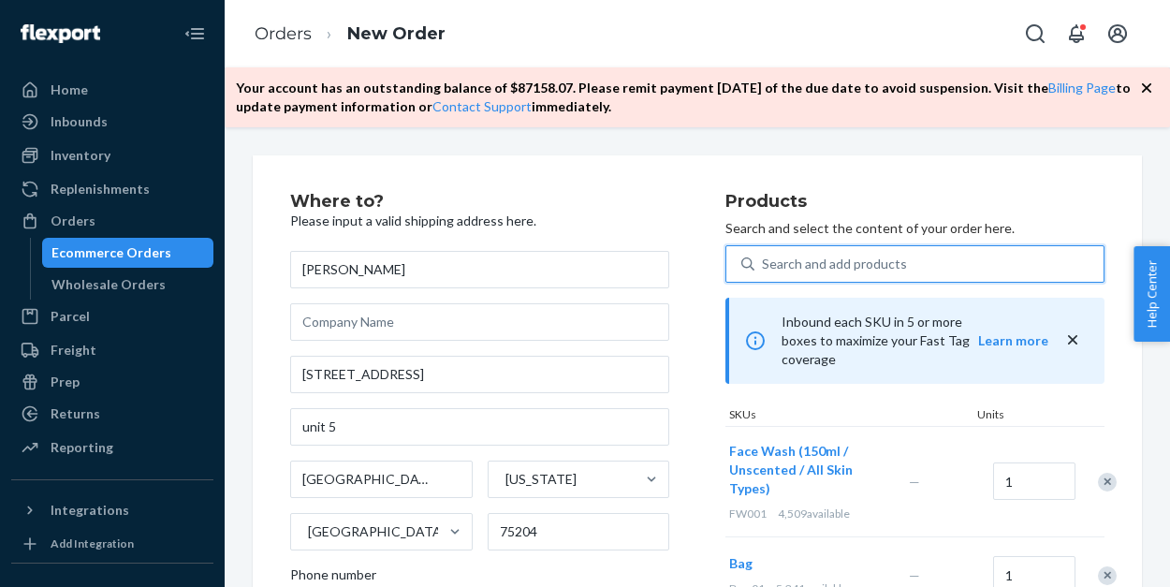
click at [785, 270] on div "Search and add products" at bounding box center [834, 264] width 145 height 19
click at [764, 270] on input "0 results available. Select is focused ,type to refine list, press Down to open…" at bounding box center [763, 264] width 2 height 19
type input "b"
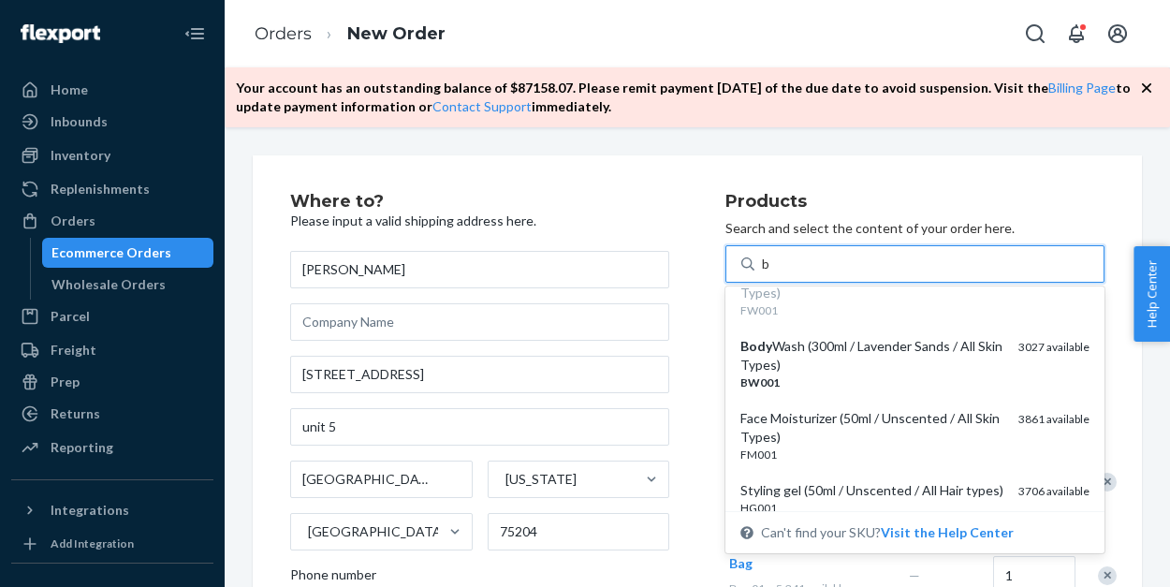
scroll to position [95, 0]
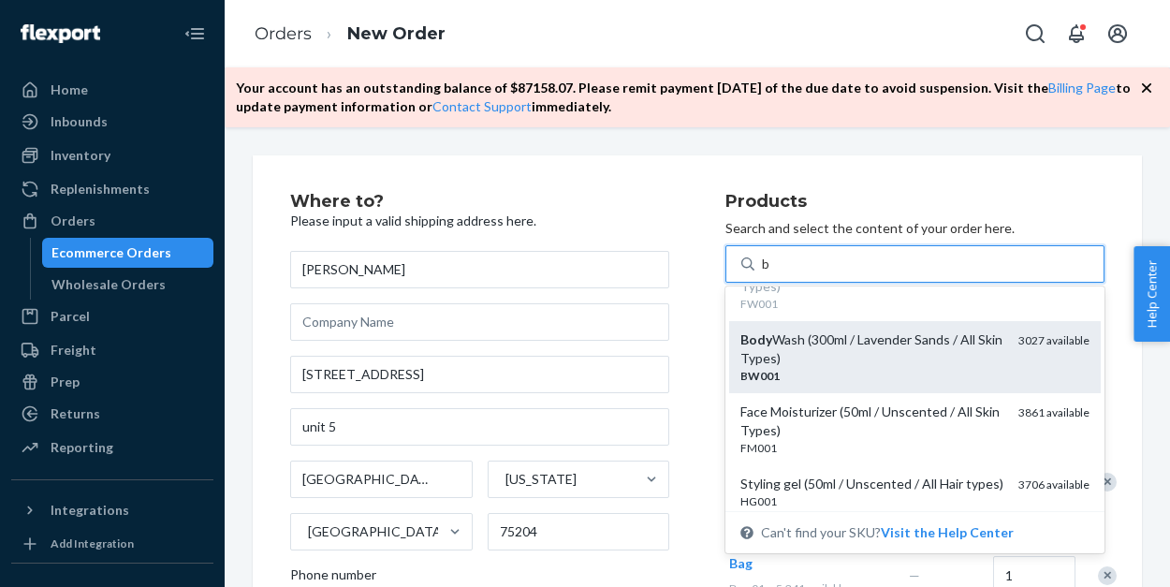
click at [786, 357] on div "Body Wash (300ml / Lavender Sands / All Skin Types)" at bounding box center [871, 348] width 263 height 37
click at [771, 273] on input "b" at bounding box center [766, 264] width 9 height 19
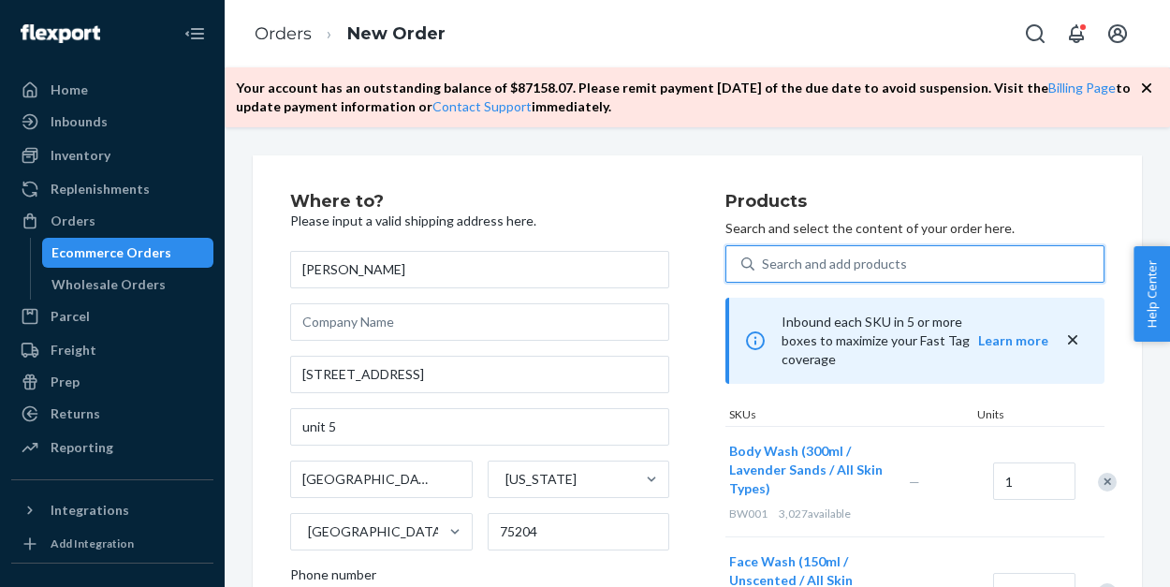
click at [795, 266] on div "Search and add products" at bounding box center [834, 264] width 145 height 19
click at [764, 266] on input "0 results available. Select is focused ,type to refine list, press Down to open…" at bounding box center [763, 264] width 2 height 19
type input "b"
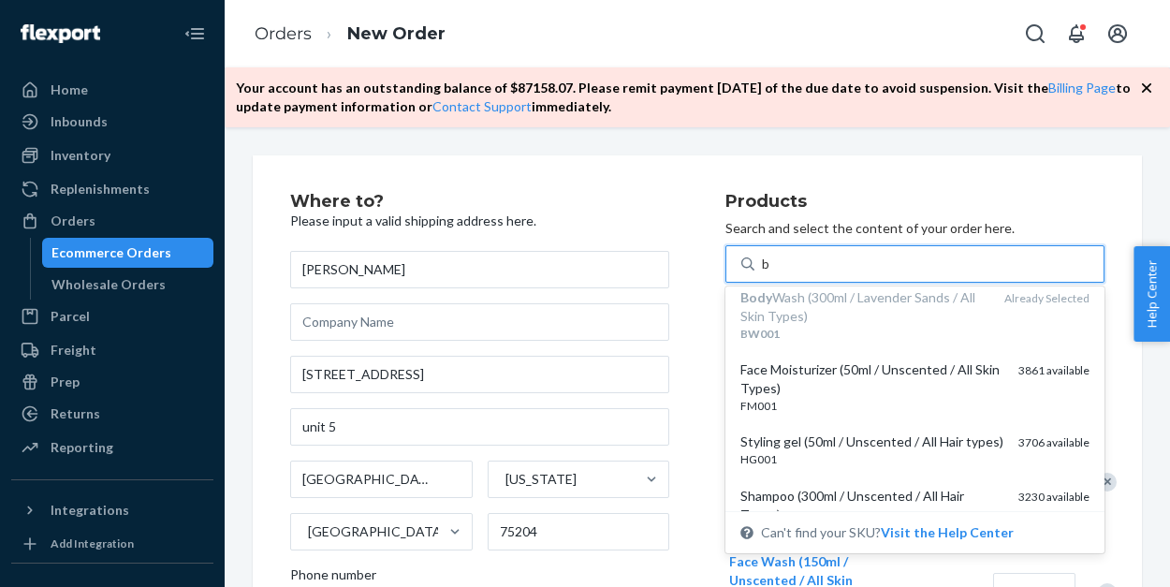
scroll to position [169, 0]
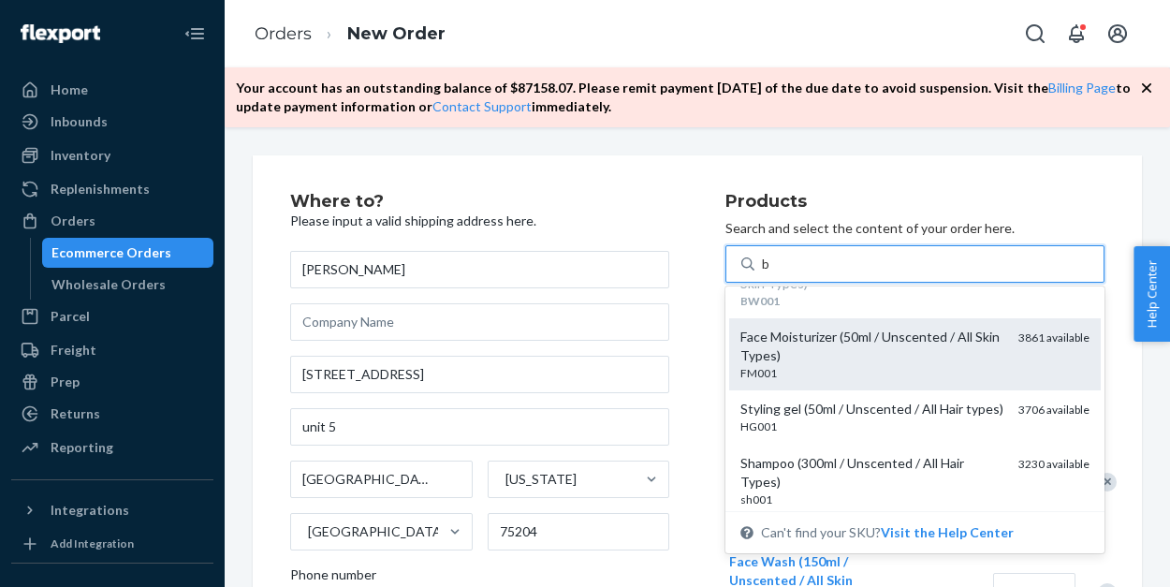
click at [798, 343] on div "Face Moisturizer (50ml / Unscented / All Skin Types)" at bounding box center [871, 346] width 263 height 37
click at [771, 273] on input "b" at bounding box center [766, 264] width 9 height 19
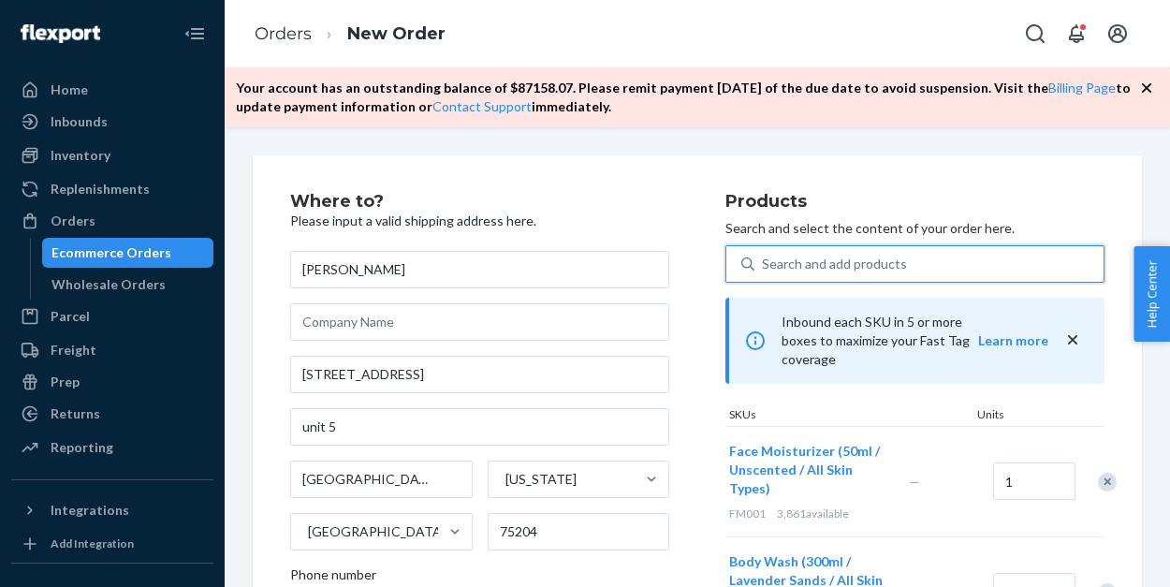
click at [792, 267] on div "Search and add products" at bounding box center [834, 264] width 145 height 19
click at [764, 267] on input "0 results available. Use Up and Down to choose options, press Enter to select t…" at bounding box center [763, 264] width 2 height 19
type input "b"
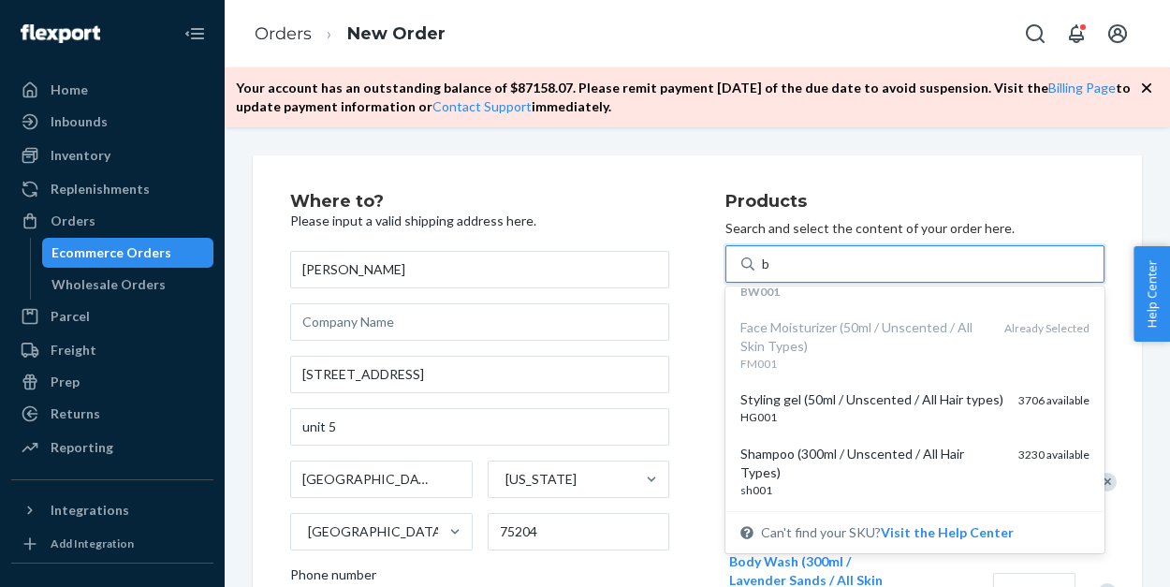
scroll to position [245, 0]
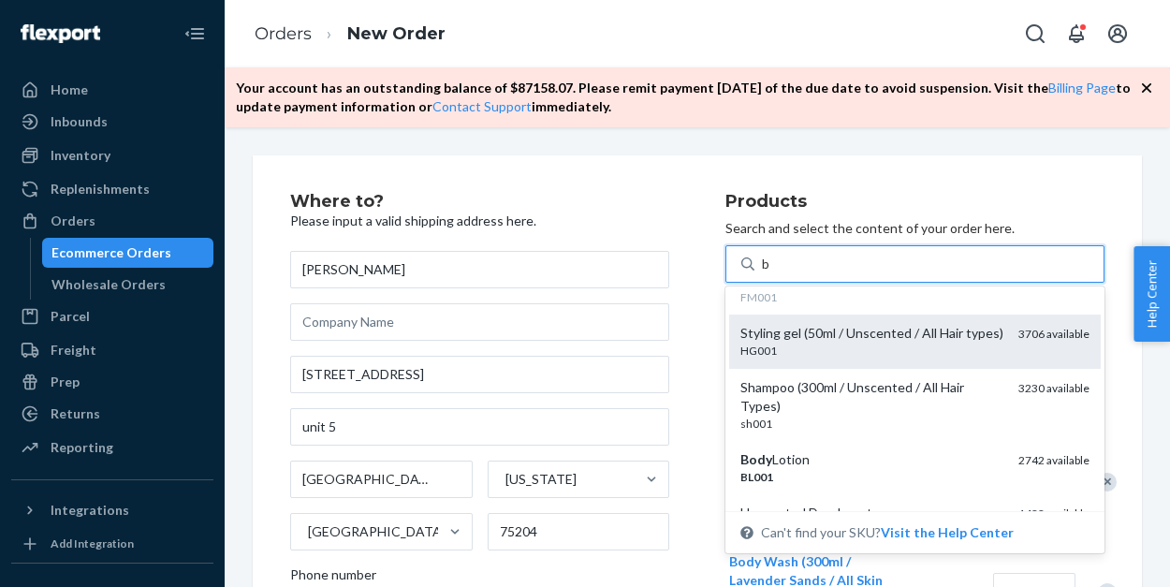
click at [840, 352] on div "HG001" at bounding box center [871, 351] width 263 height 16
click at [771, 273] on input "b" at bounding box center [766, 264] width 9 height 19
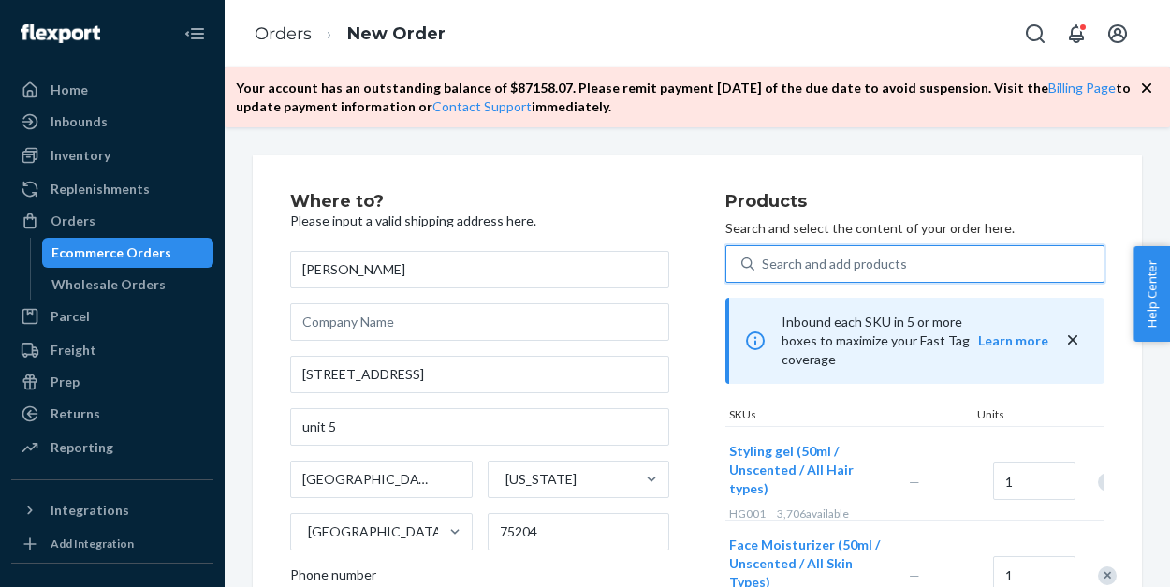
click at [830, 272] on div "Search and add products" at bounding box center [928, 264] width 349 height 34
click at [764, 272] on input "0 results available. Select is focused ,type to refine list, press Down to open…" at bounding box center [763, 264] width 2 height 19
type input "b"
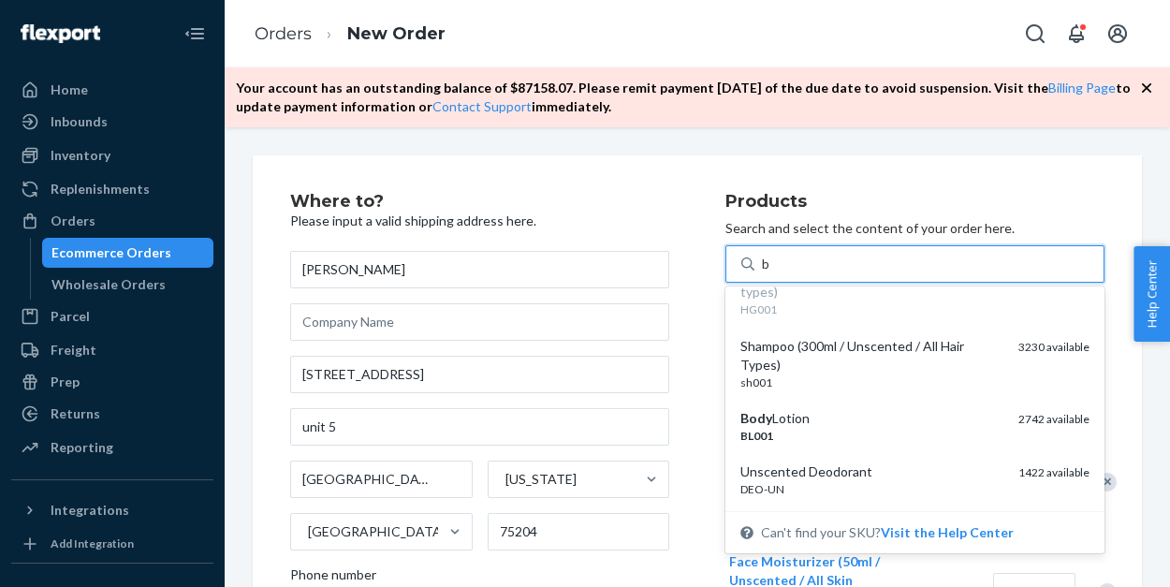
scroll to position [306, 0]
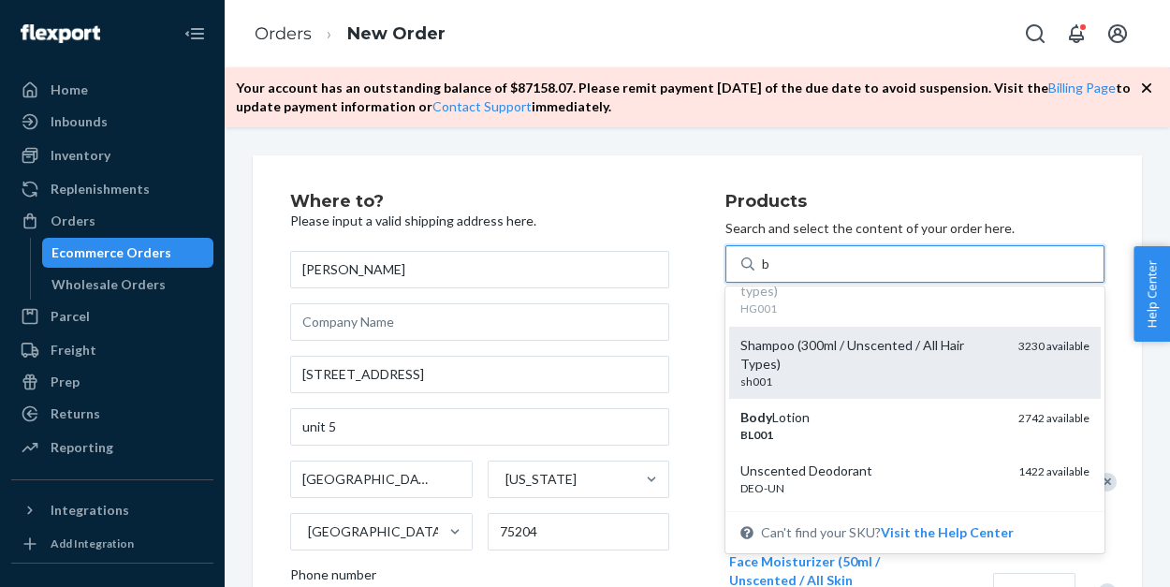
click at [842, 373] on div "sh001" at bounding box center [871, 381] width 263 height 16
click at [771, 273] on input "b" at bounding box center [766, 264] width 9 height 19
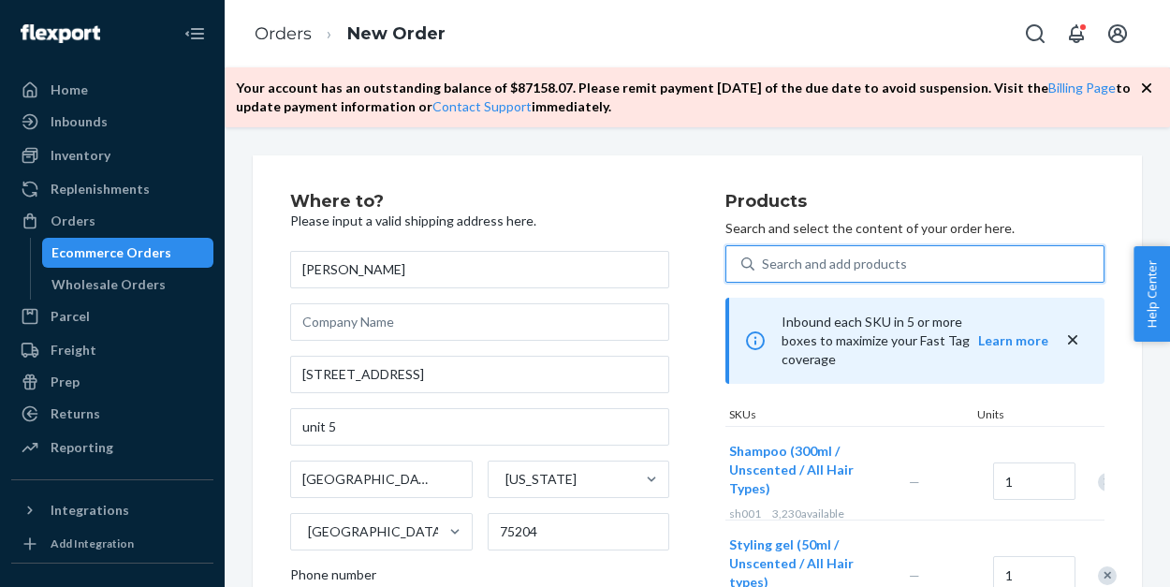
click at [827, 261] on div "Search and add products" at bounding box center [834, 264] width 145 height 19
click at [764, 261] on input "0 results available. Select is focused ,type to refine list, press Down to open…" at bounding box center [763, 264] width 2 height 19
type input "b"
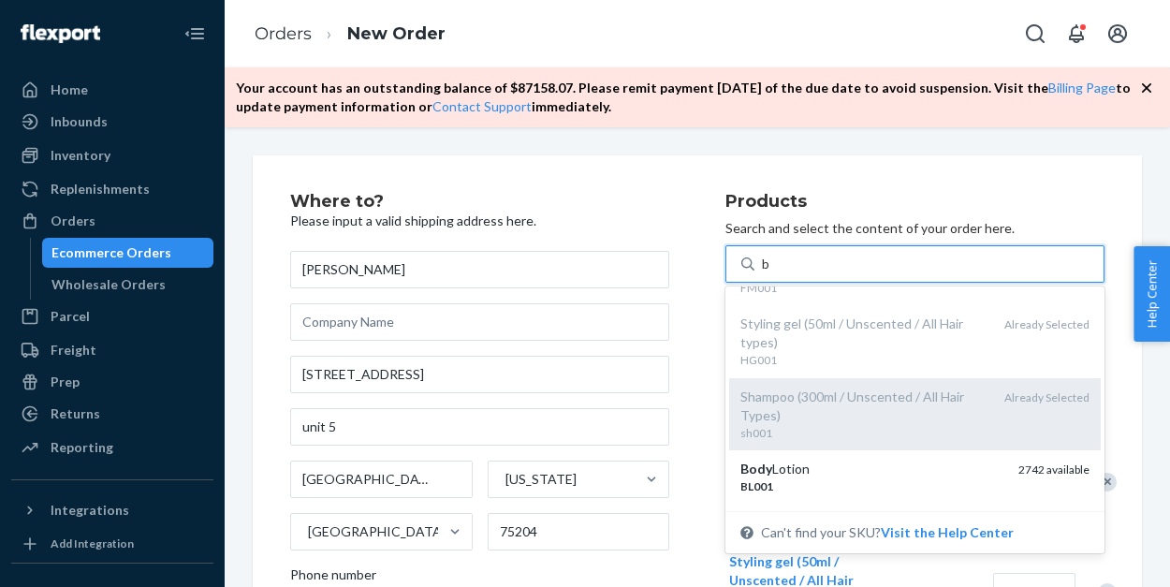
scroll to position [344, 0]
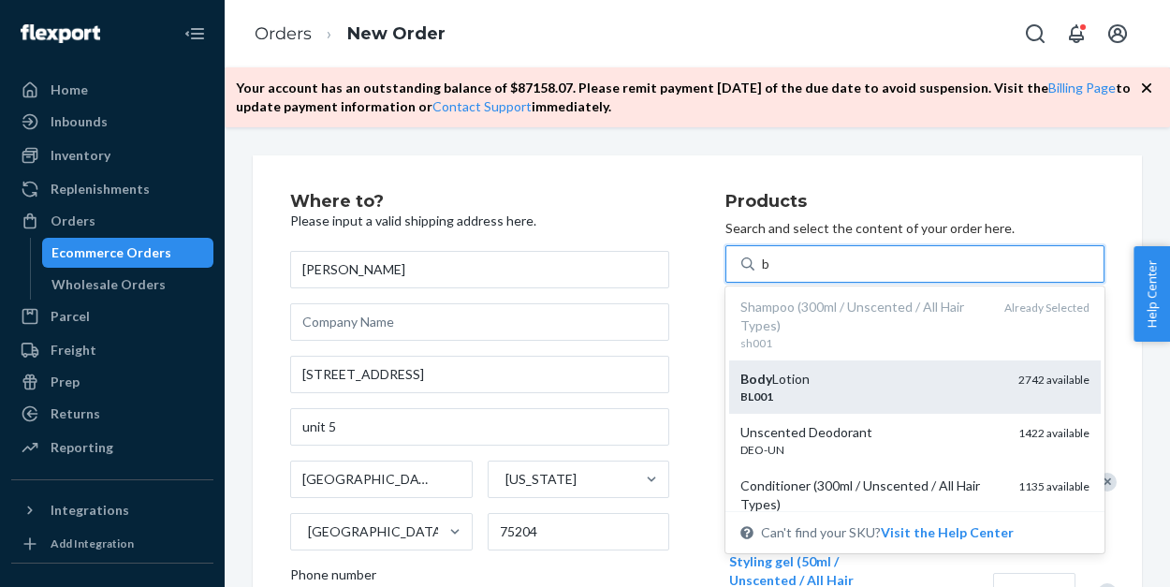
click at [831, 390] on div "BL001" at bounding box center [871, 396] width 263 height 16
click at [771, 273] on input "b" at bounding box center [766, 264] width 9 height 19
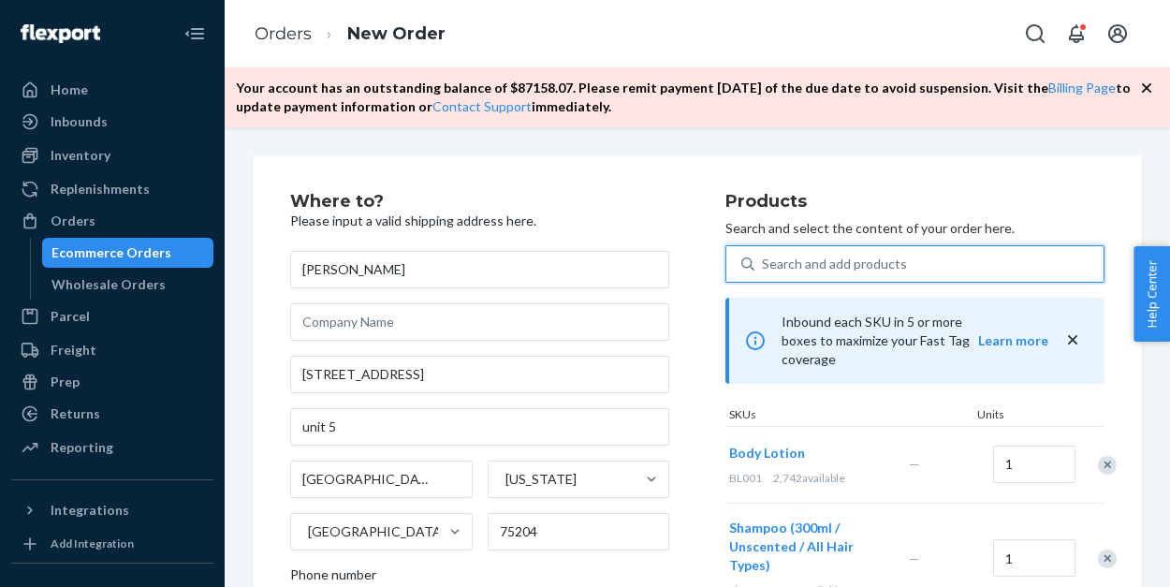
click at [810, 266] on div "Search and add products" at bounding box center [834, 264] width 145 height 19
click at [764, 266] on input "0 results available. Select is focused ,type to refine list, press Down to open…" at bounding box center [763, 264] width 2 height 19
type input "b"
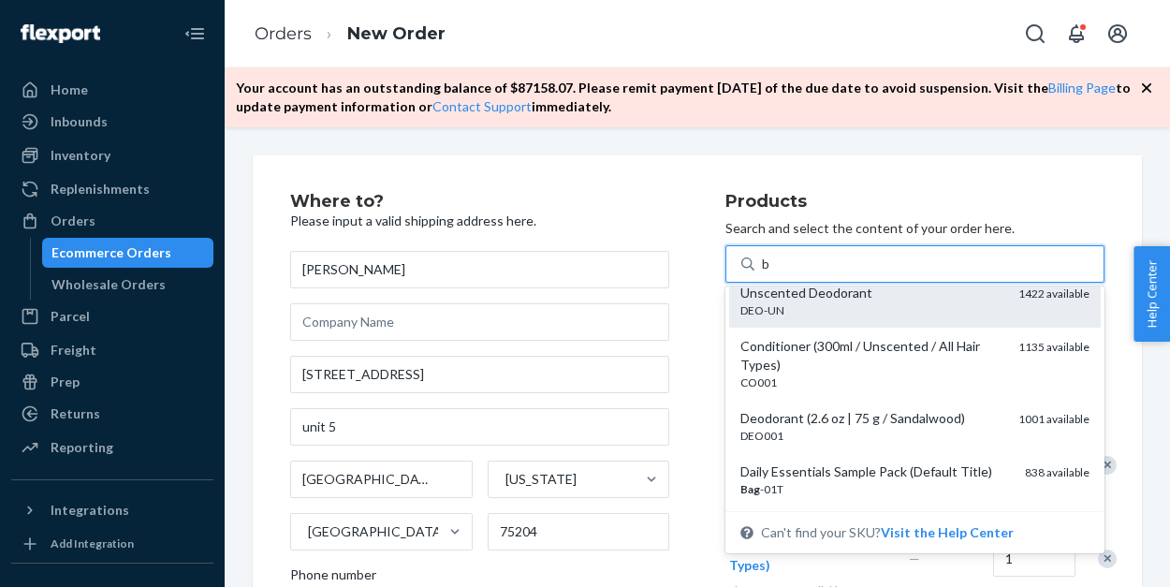
scroll to position [500, 0]
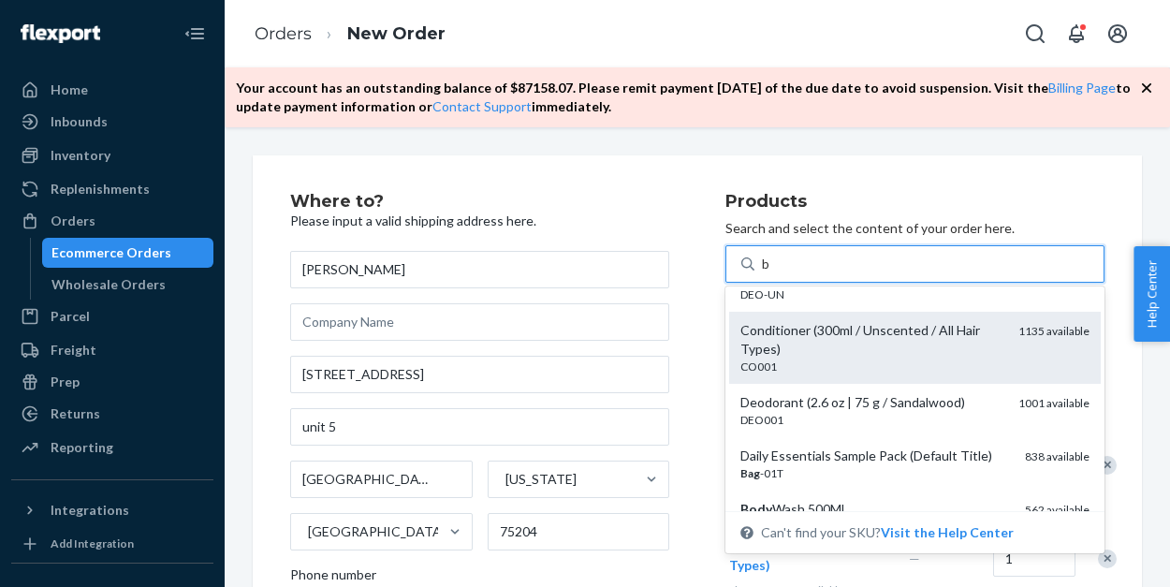
click at [860, 345] on div "Conditioner (300ml / Unscented / All Hair Types)" at bounding box center [871, 339] width 263 height 37
click at [771, 273] on input "b" at bounding box center [766, 264] width 9 height 19
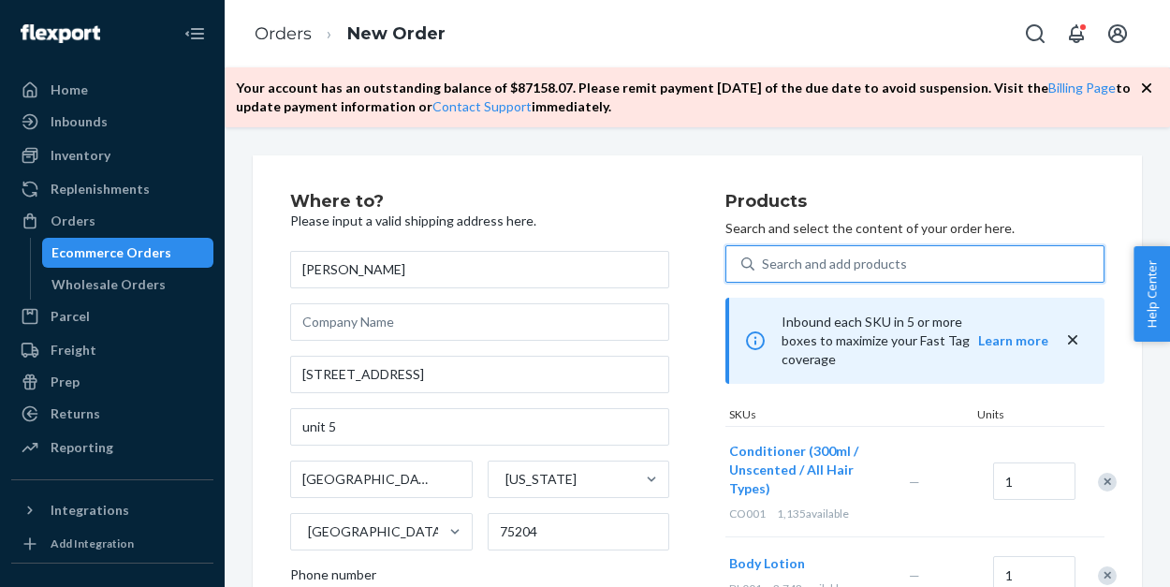
click at [846, 269] on div "Search and add products" at bounding box center [834, 264] width 145 height 19
click at [764, 269] on input "0 results available. Use Up and Down to choose options, press Enter to select t…" at bounding box center [763, 264] width 2 height 19
type input "b"
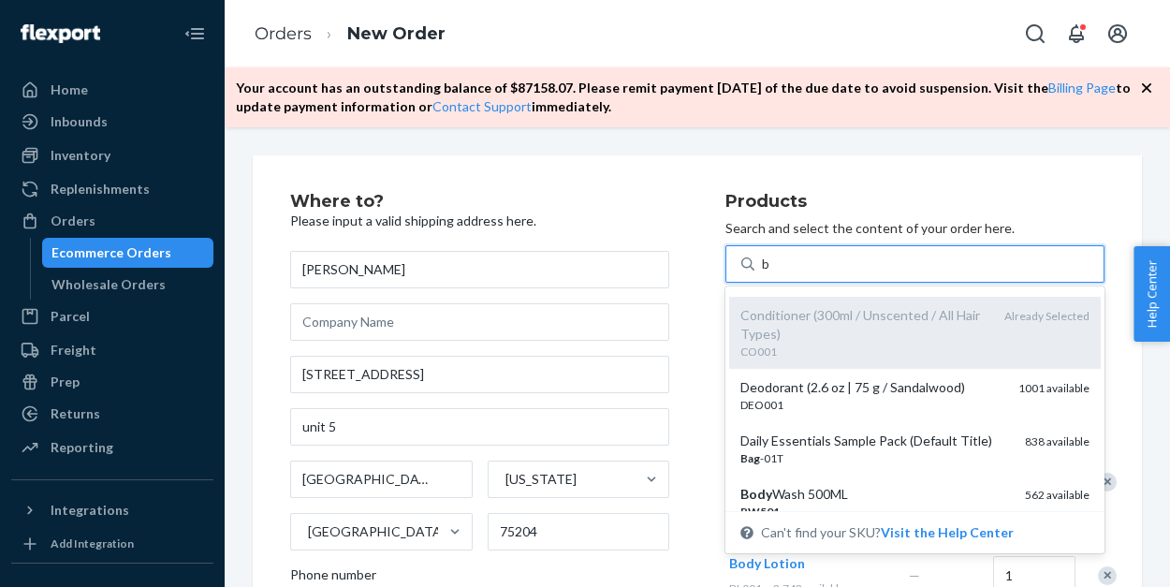
scroll to position [541, 0]
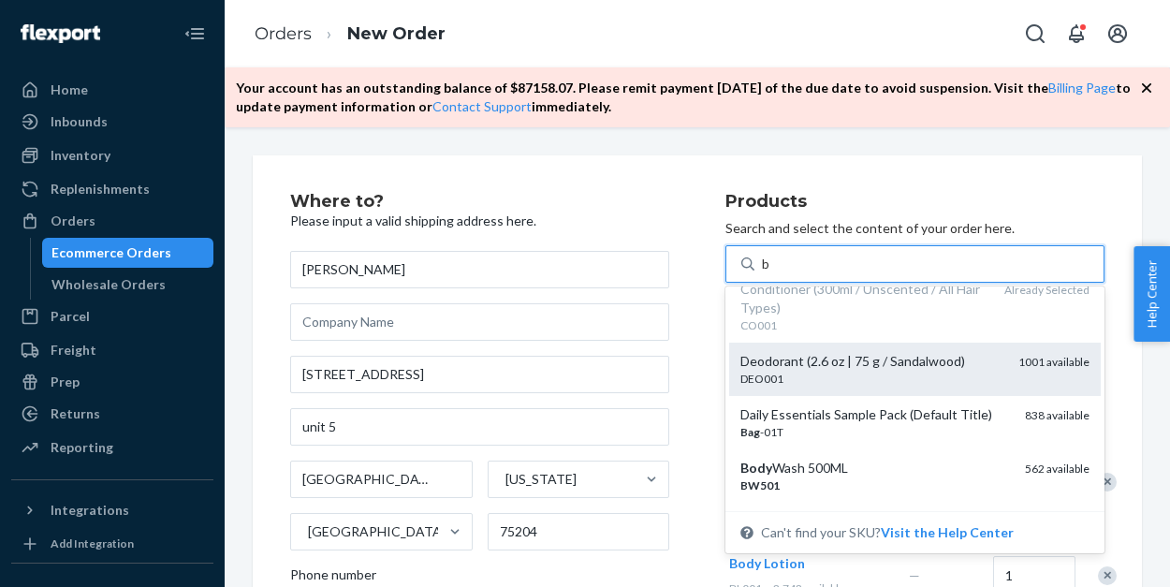
click at [824, 371] on div "DEO001" at bounding box center [871, 379] width 263 height 16
click at [771, 273] on input "b" at bounding box center [766, 264] width 9 height 19
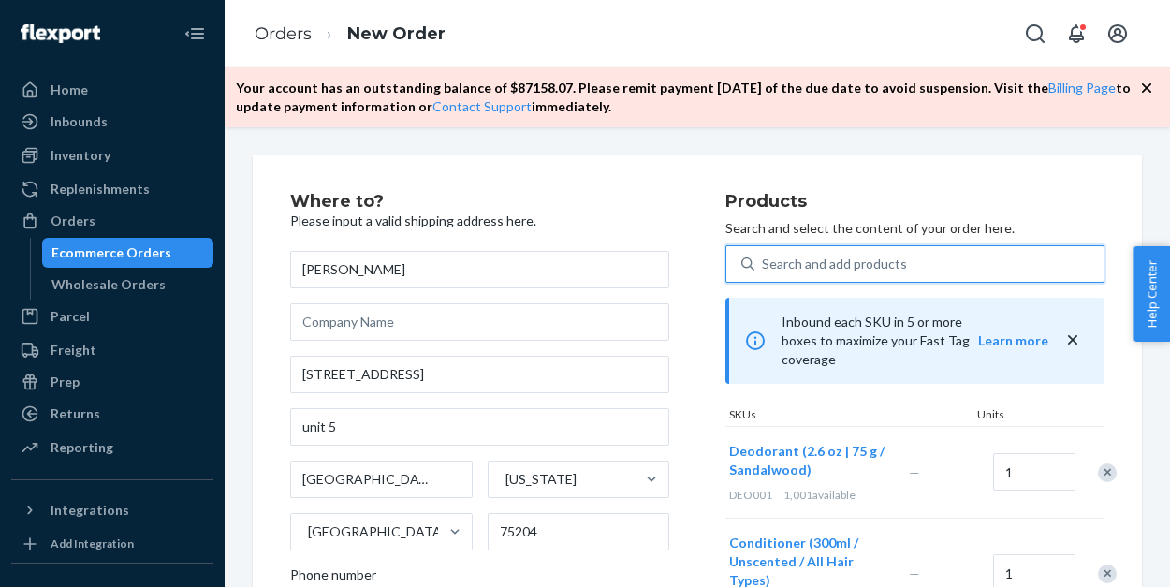
click at [814, 261] on div "Search and add products" at bounding box center [834, 264] width 145 height 19
click at [764, 261] on input "0 results available. Use Up and Down to choose options, press Enter to select t…" at bounding box center [763, 264] width 2 height 19
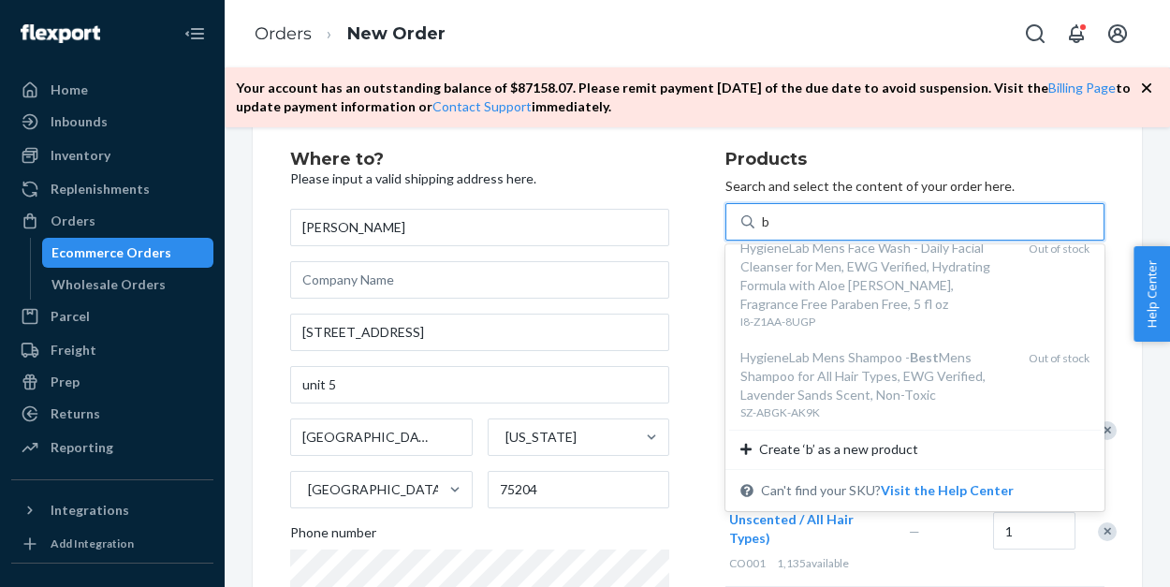
scroll to position [26, 0]
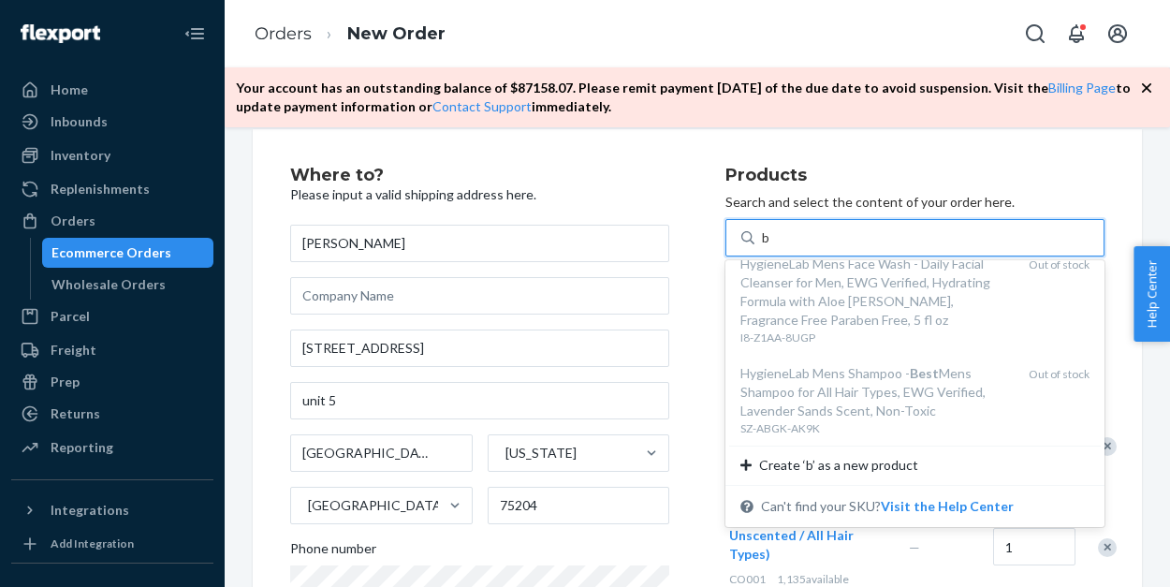
type input "b"
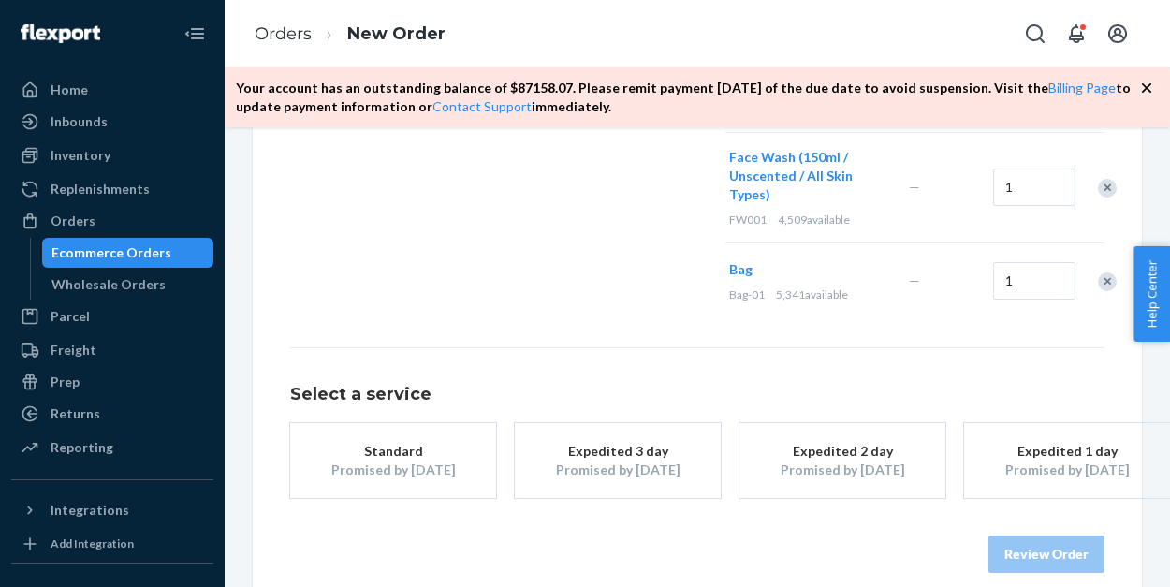
scroll to position [1017, 0]
click at [447, 459] on div "Promised by Sep 2, 2025" at bounding box center [393, 468] width 150 height 19
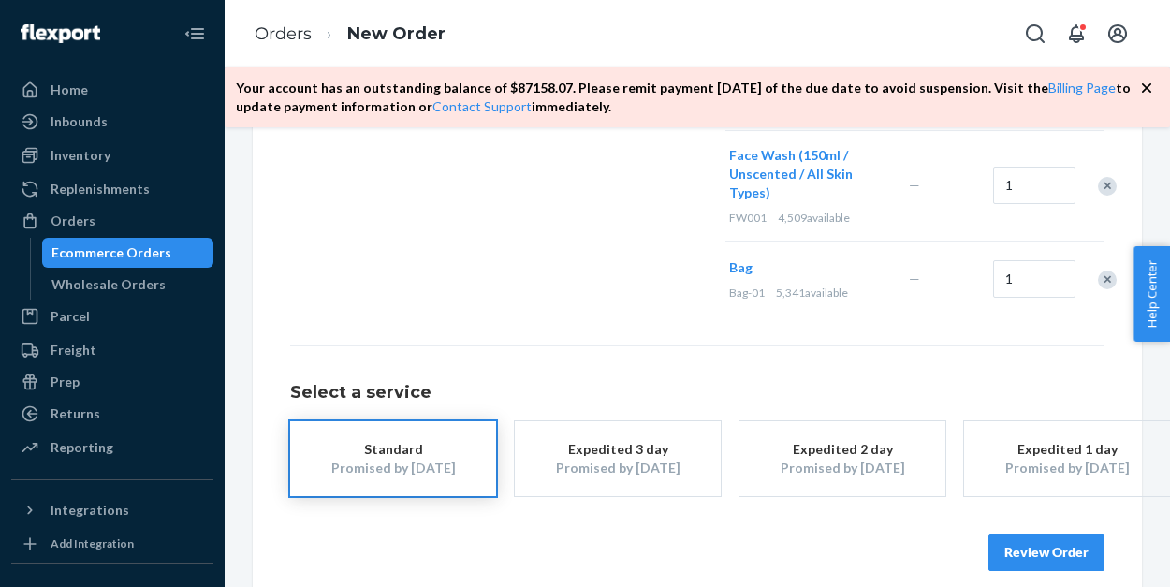
click at [1038, 537] on button "Review Order" at bounding box center [1046, 551] width 116 height 37
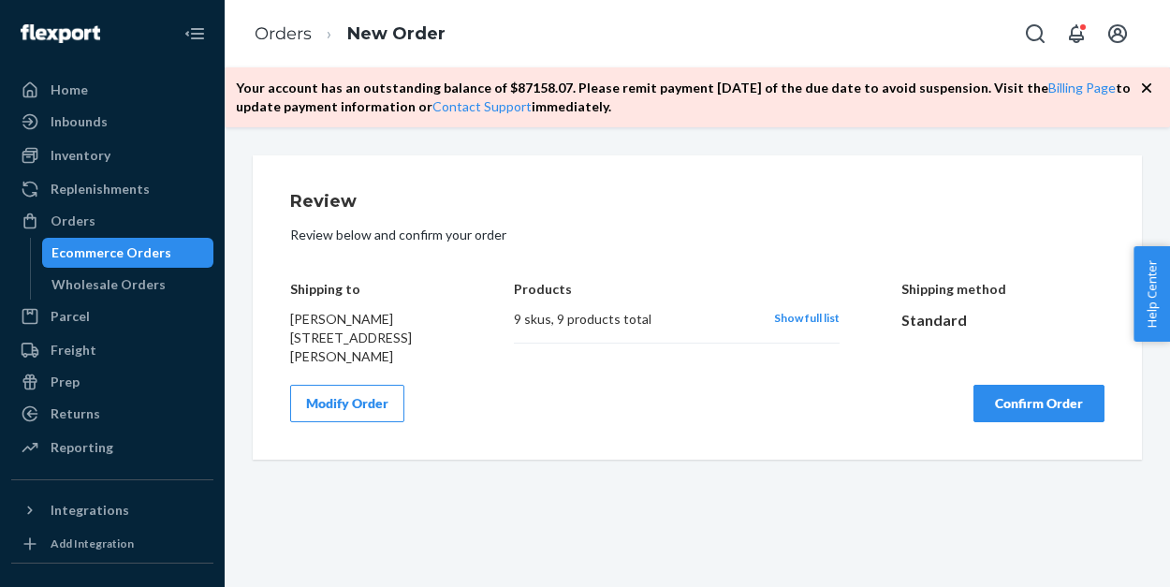
scroll to position [0, 0]
click at [1060, 416] on button "Confirm Order" at bounding box center [1038, 403] width 131 height 37
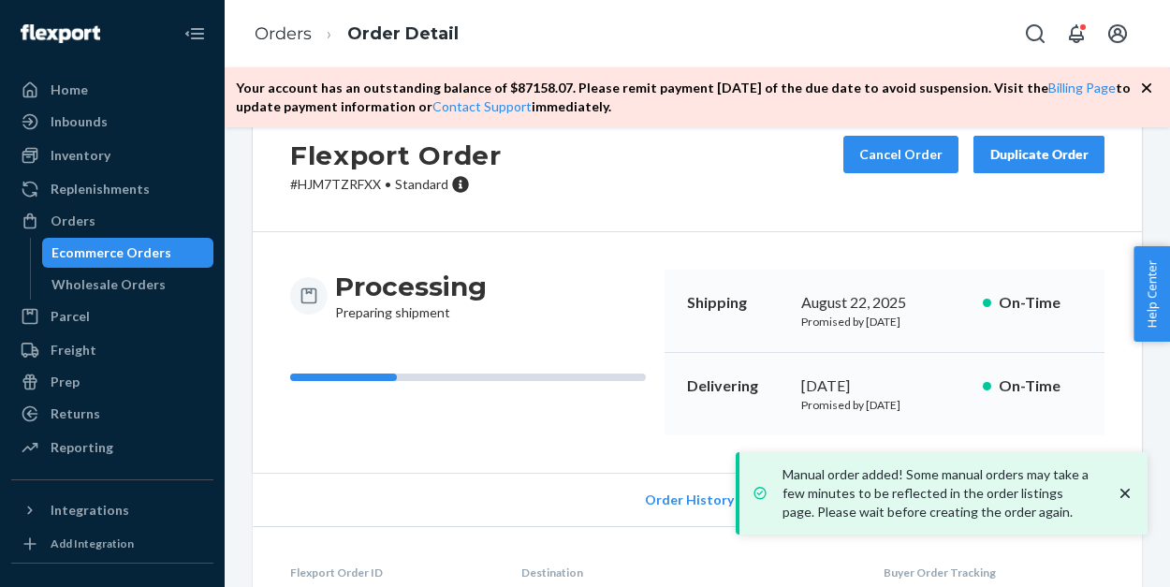
scroll to position [59, 0]
